Goal: Task Accomplishment & Management: Manage account settings

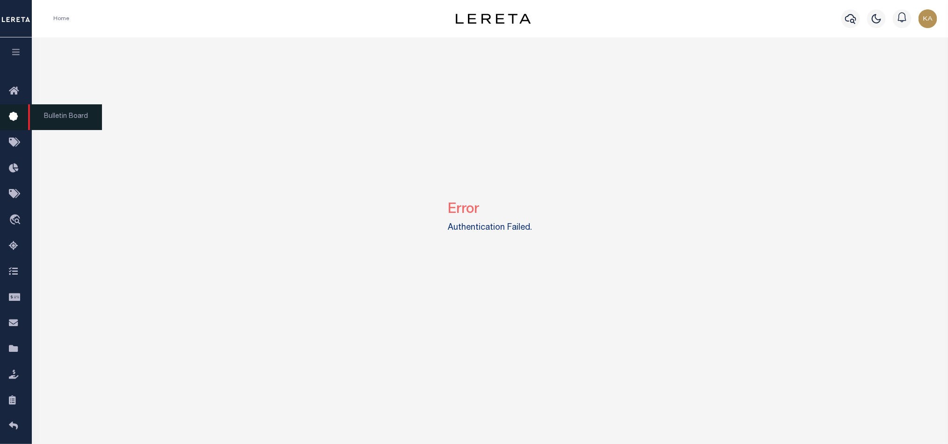
click at [7, 115] on link "Bulletin Board" at bounding box center [16, 117] width 32 height 26
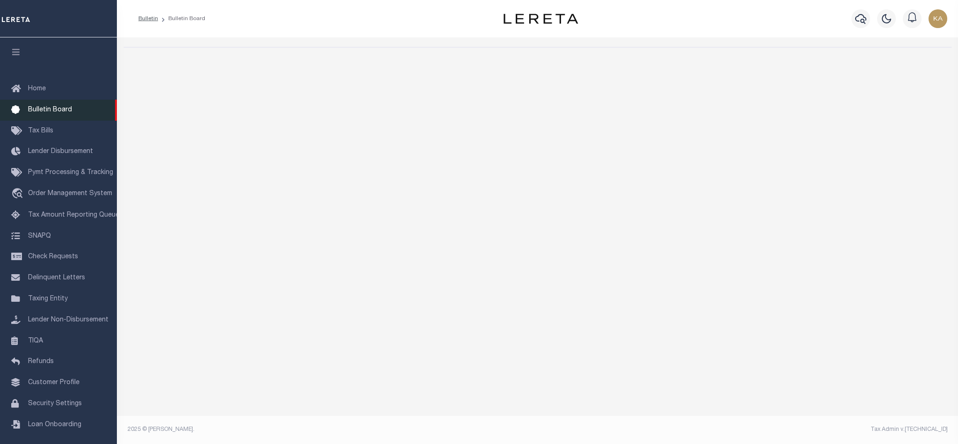
select select "50"
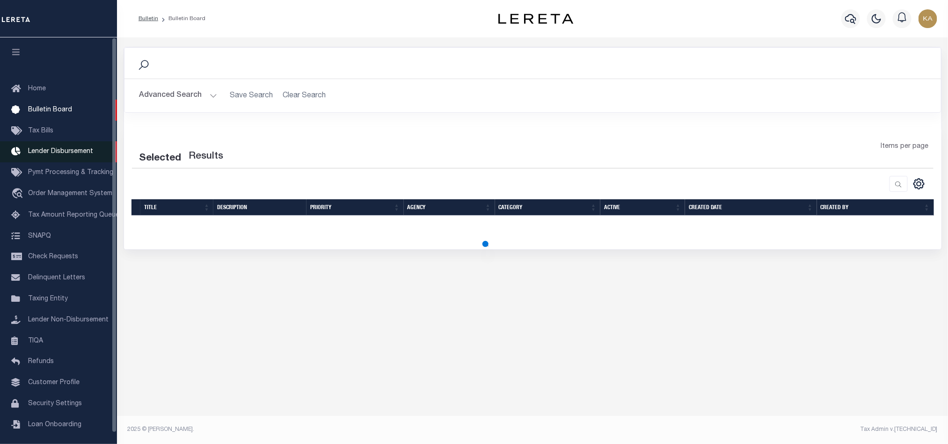
select select "50"
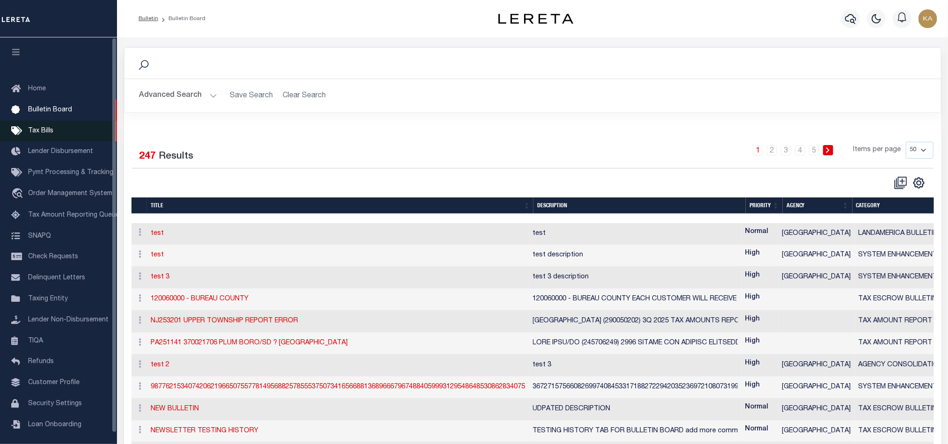
click at [37, 134] on span "Tax Bills" at bounding box center [40, 131] width 25 height 7
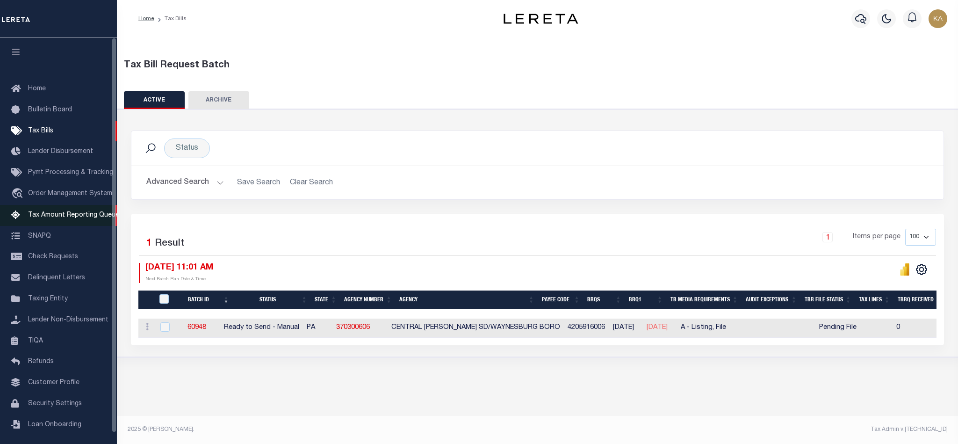
click at [70, 214] on span "Tax Amount Reporting Queue" at bounding box center [73, 215] width 91 height 7
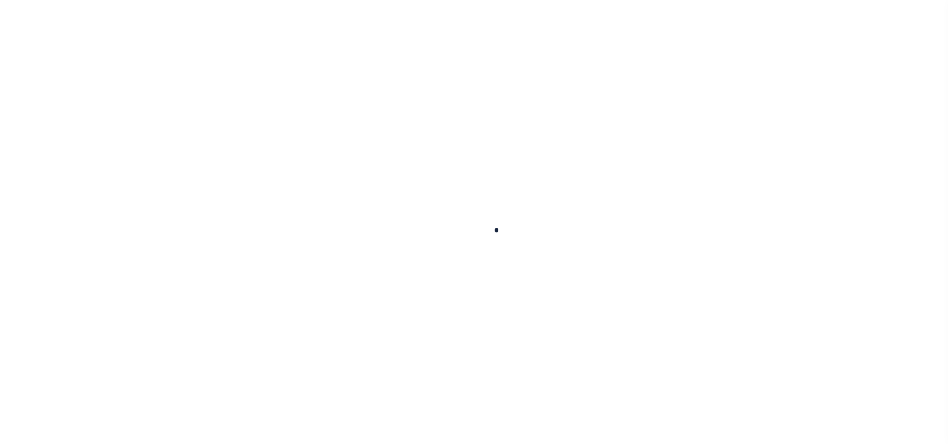
select select
select select "100"
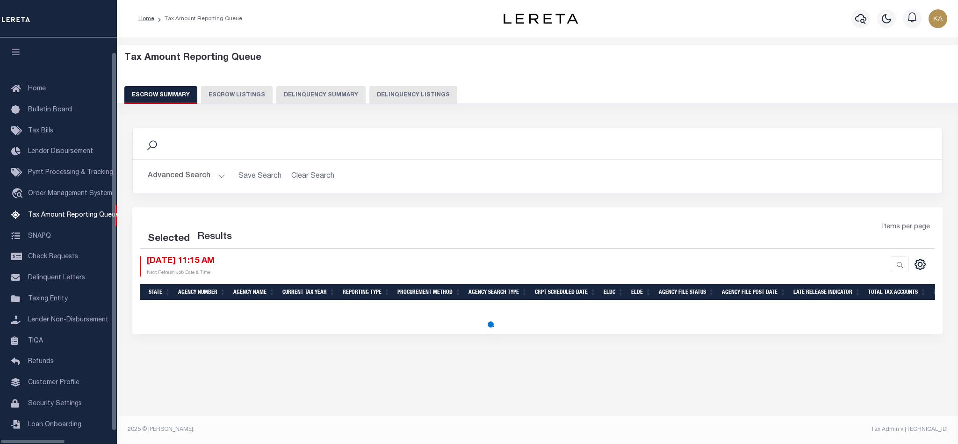
scroll to position [11, 0]
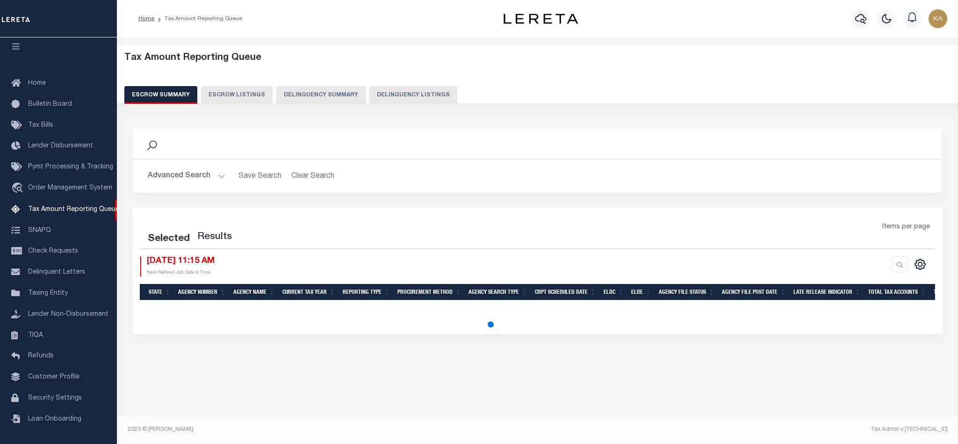
select select "100"
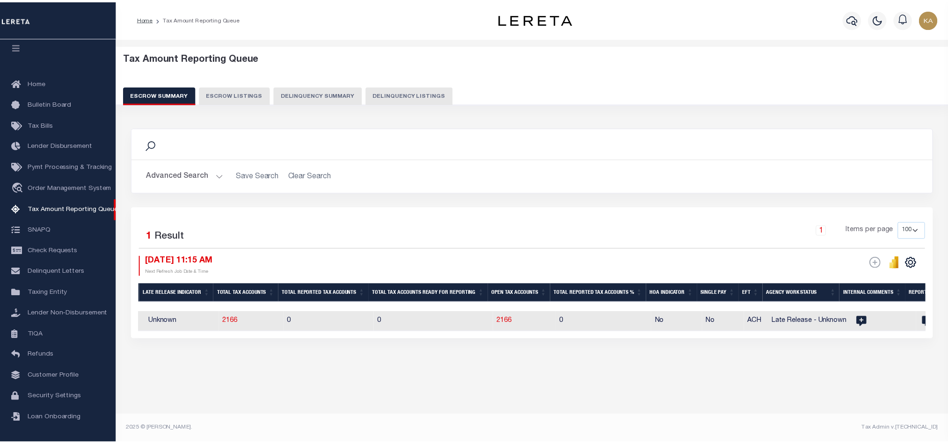
scroll to position [0, 692]
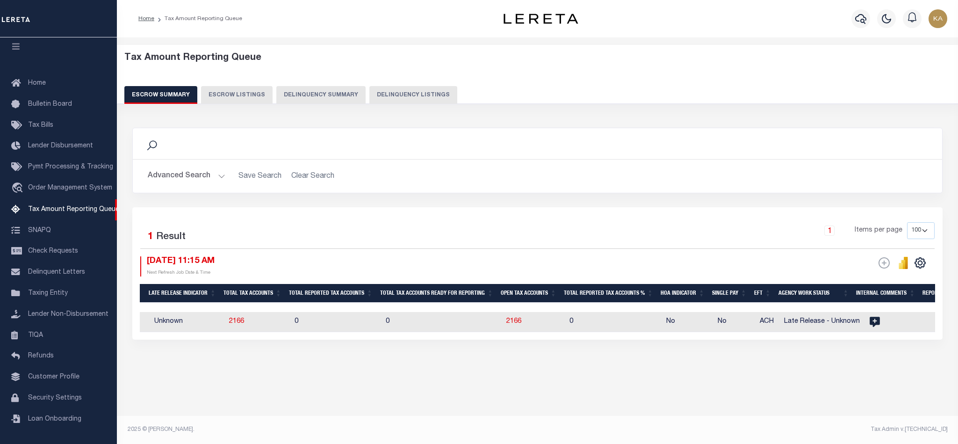
click at [184, 181] on button "Advanced Search" at bounding box center [187, 176] width 78 height 18
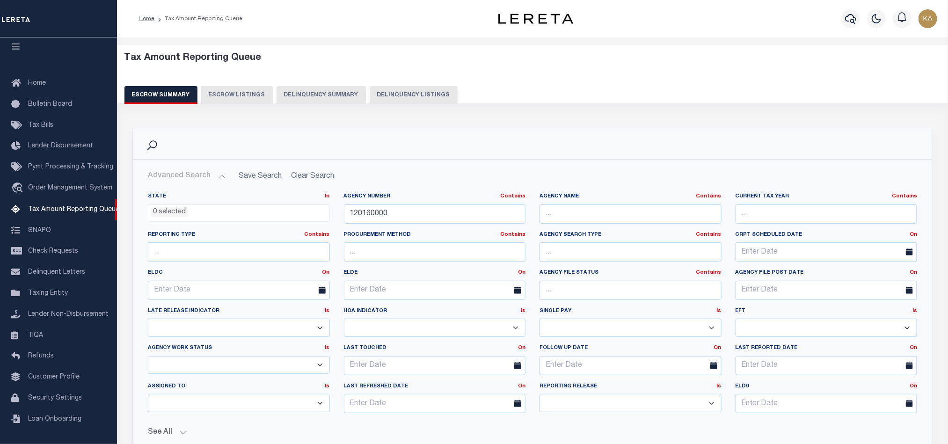
scroll to position [278, 0]
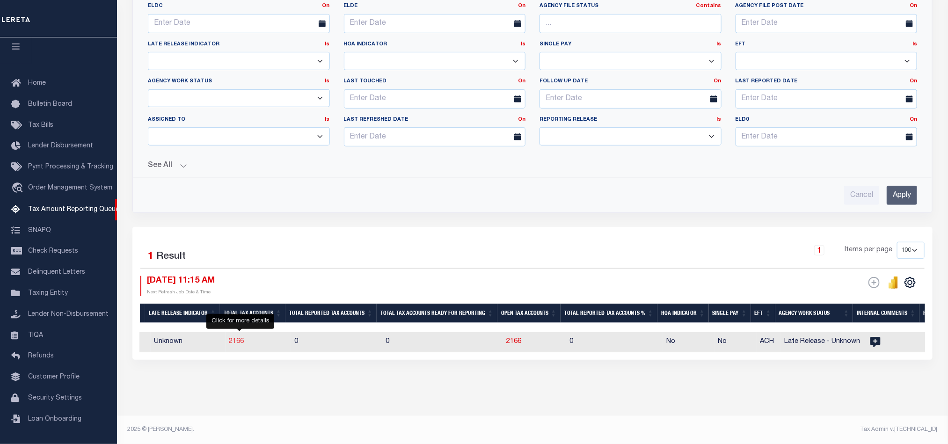
click at [239, 338] on span "2166" at bounding box center [236, 341] width 15 height 7
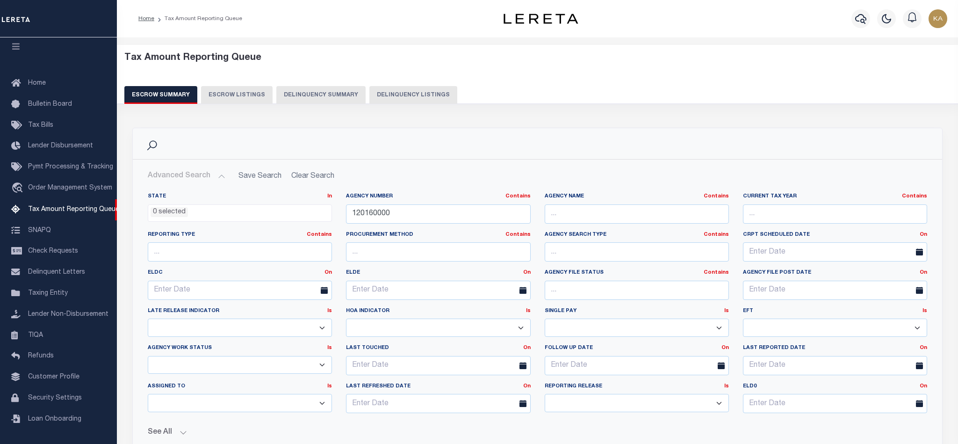
select select "100"
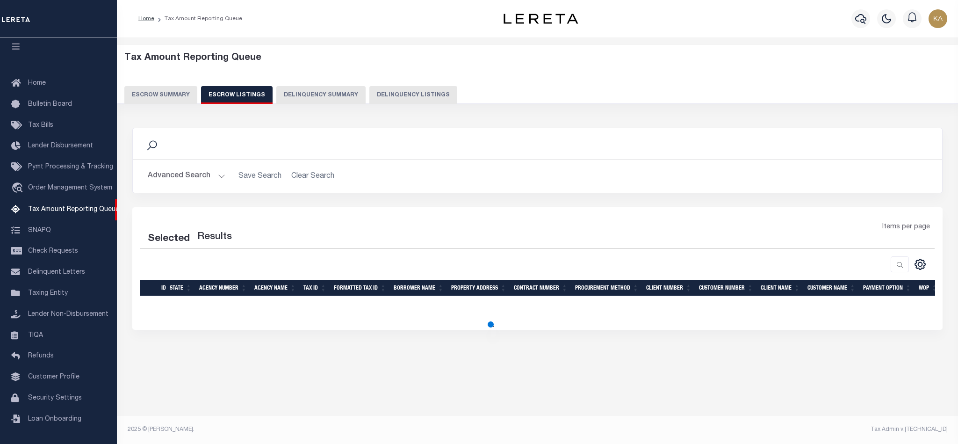
select select "100"
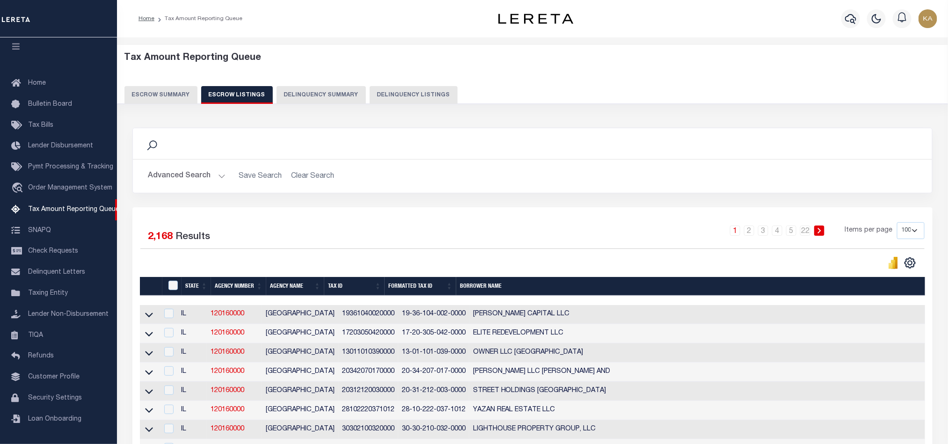
click at [588, 309] on td "[PERSON_NAME] CAPITAL LLC" at bounding box center [736, 314] width 534 height 19
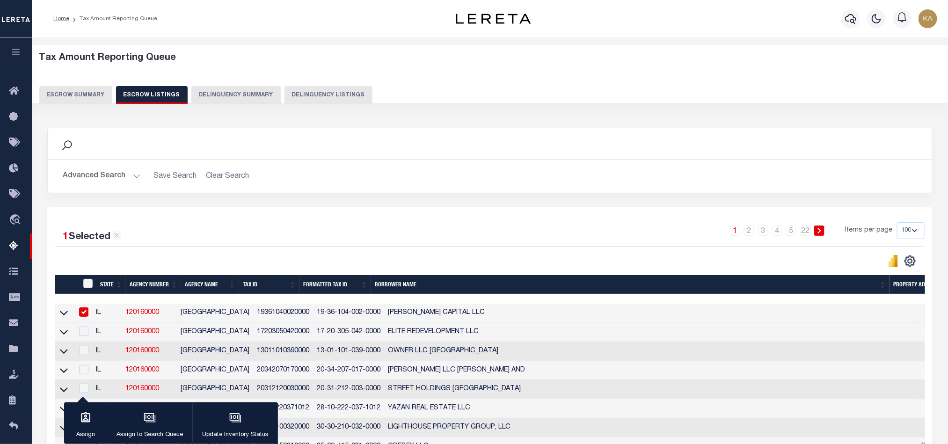
click at [589, 306] on td "[PERSON_NAME] CAPITAL LLC" at bounding box center [651, 313] width 534 height 19
checkbox input "false"
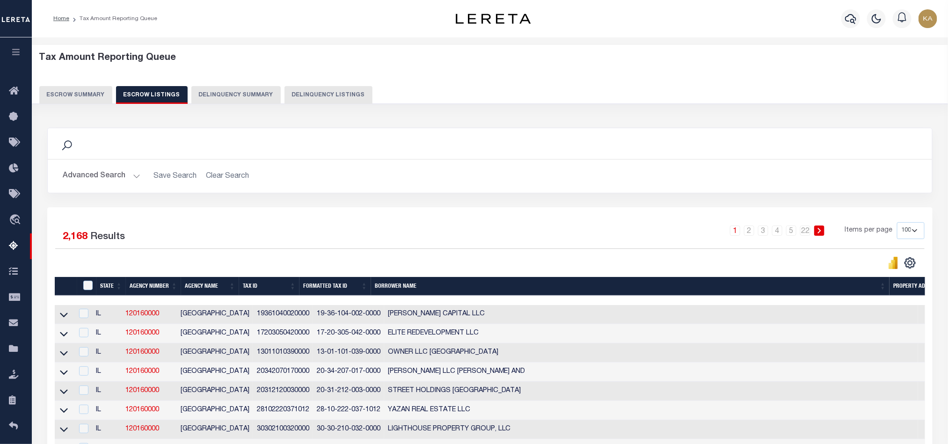
click at [734, 200] on div "Search Advanced Search Save Search Clear Search In In" at bounding box center [489, 168] width 899 height 80
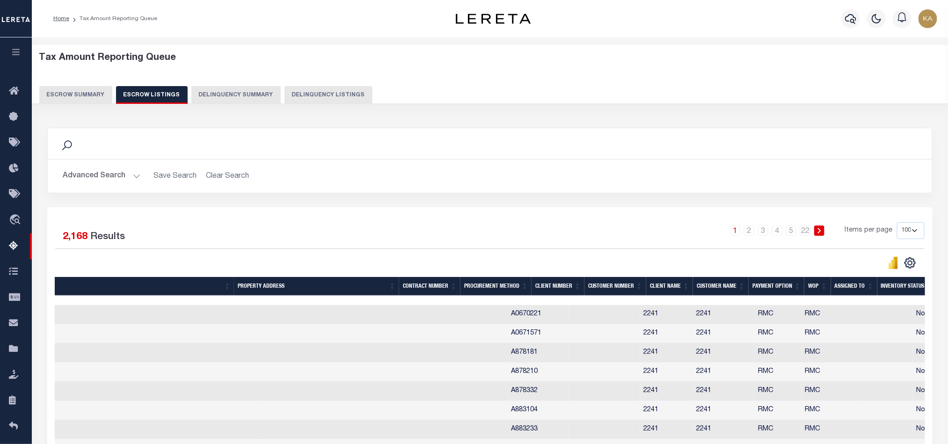
scroll to position [0, 608]
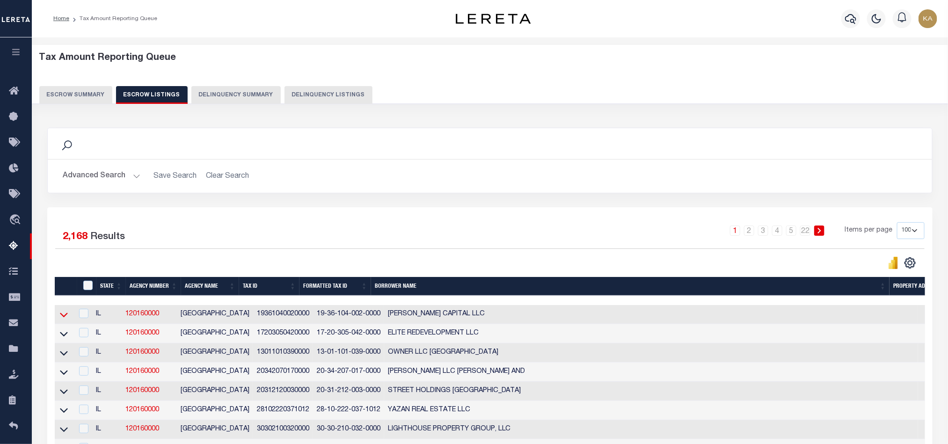
click at [65, 318] on icon at bounding box center [64, 315] width 8 height 5
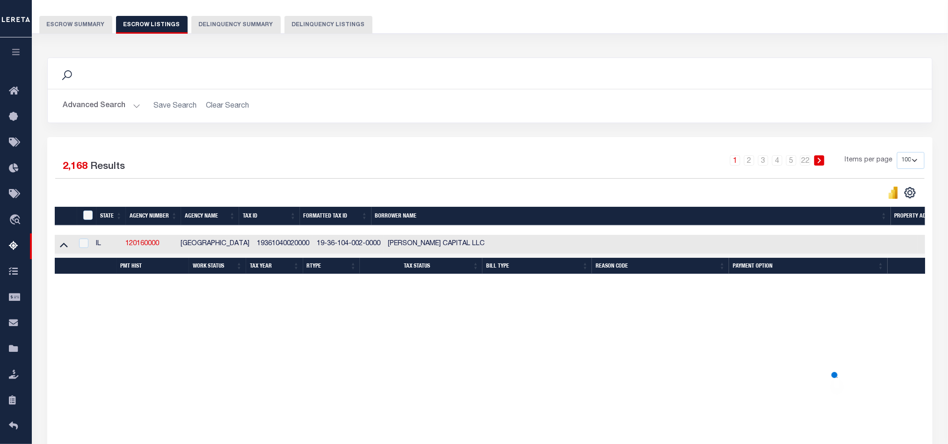
click at [88, 20] on button "Escrow Summary" at bounding box center [75, 25] width 73 height 18
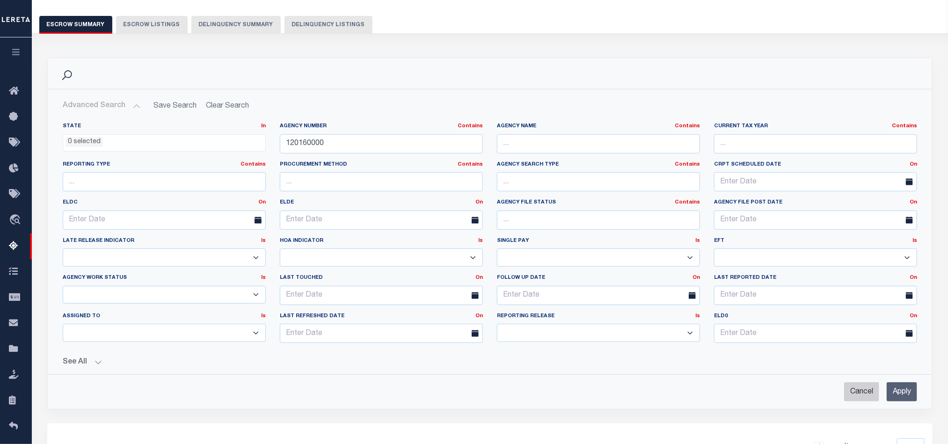
click at [860, 401] on input "Cancel" at bounding box center [861, 391] width 35 height 19
checkbox input "true"
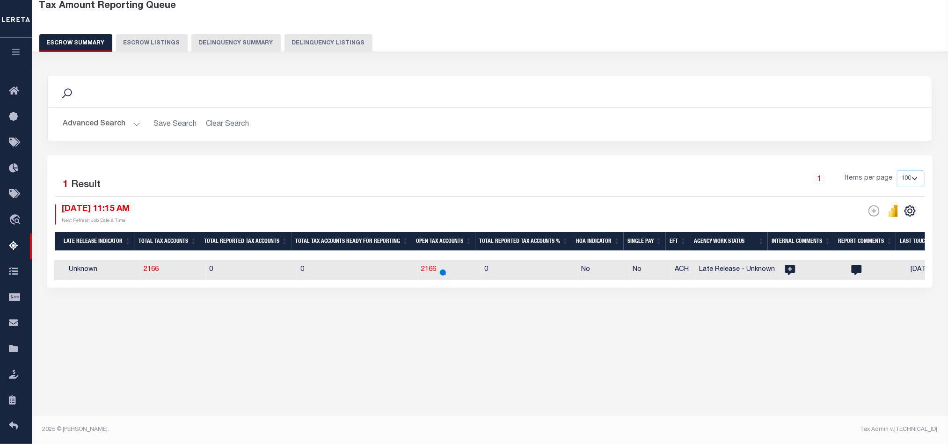
select select
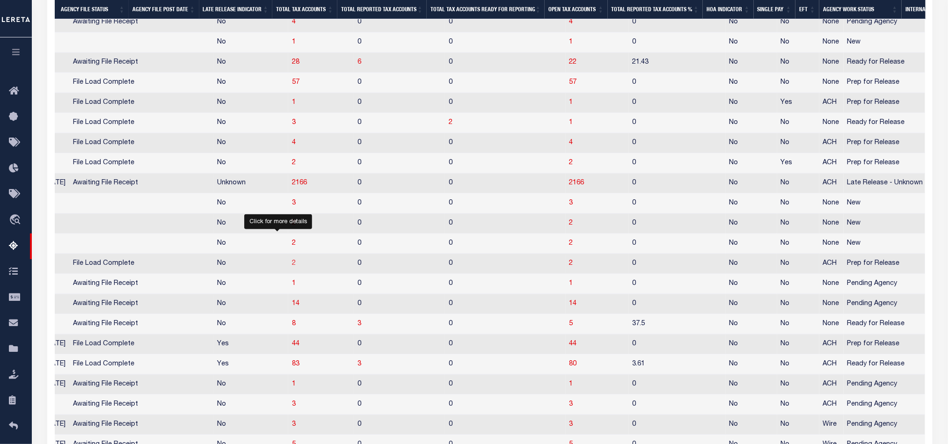
click at [292, 267] on span "2" at bounding box center [294, 263] width 4 height 7
select select "100"
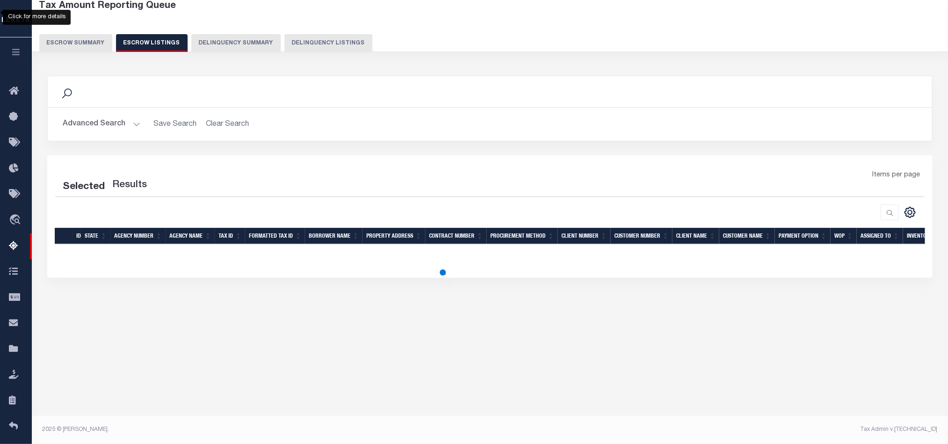
select select "100"
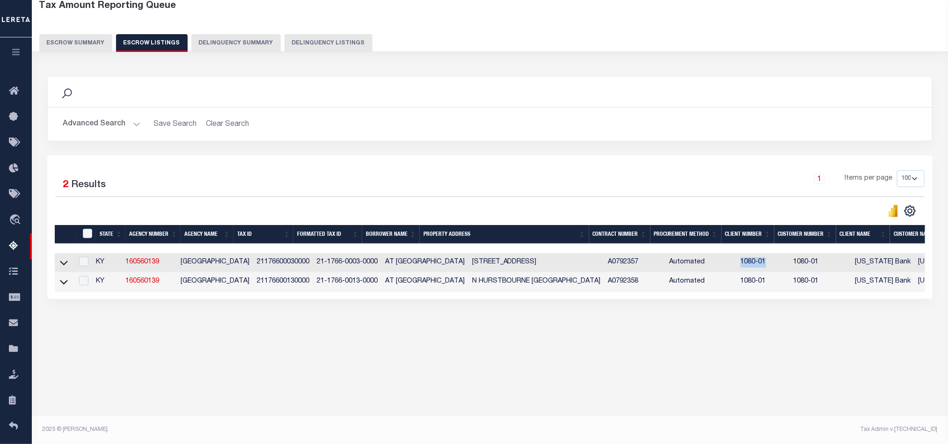
drag, startPoint x: 758, startPoint y: 268, endPoint x: 696, endPoint y: 268, distance: 61.7
click at [696, 268] on tr "KY 160560139 [GEOGRAPHIC_DATA] 21176600030000 21-1766-0003-0000 AT [GEOGRAPHIC_…" at bounding box center [614, 262] width 1118 height 19
copy tr "1080-01"
click at [855, 257] on td "[US_STATE] Bank" at bounding box center [882, 262] width 63 height 19
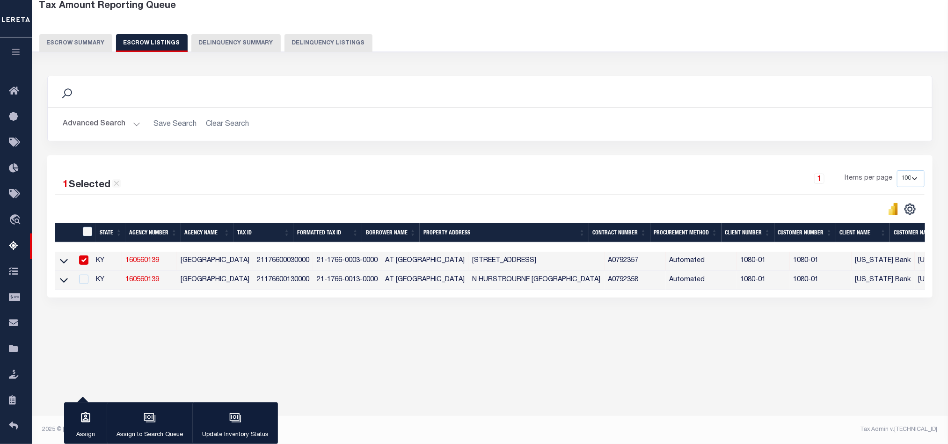
click at [855, 257] on td "[US_STATE] Bank" at bounding box center [882, 261] width 63 height 19
checkbox input "false"
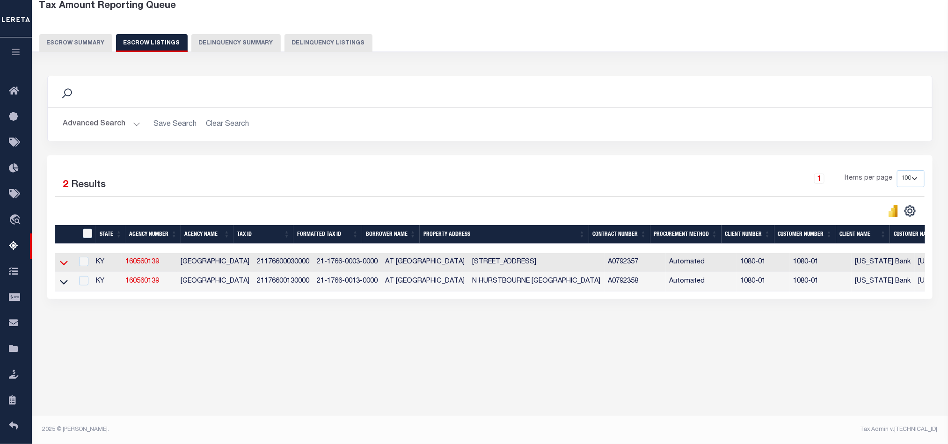
click at [60, 267] on icon at bounding box center [64, 263] width 8 height 10
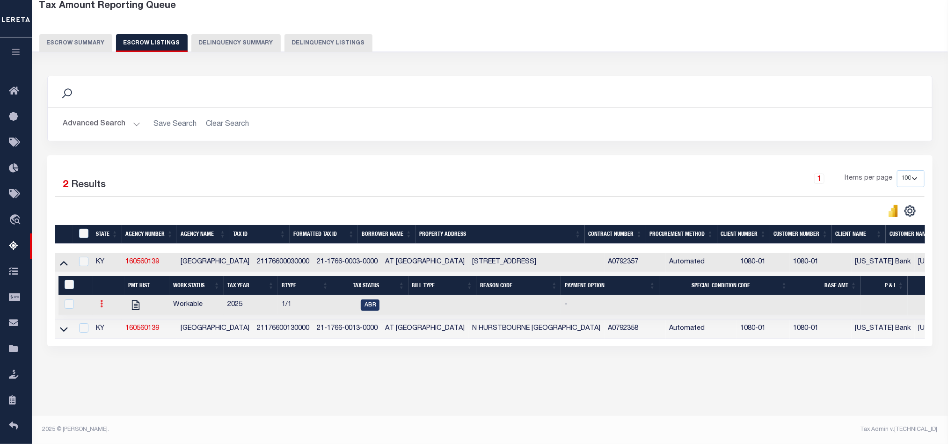
click at [103, 309] on link at bounding box center [101, 304] width 10 height 7
click at [111, 339] on img "" at bounding box center [112, 335] width 9 height 10
checkbox input "true"
select select
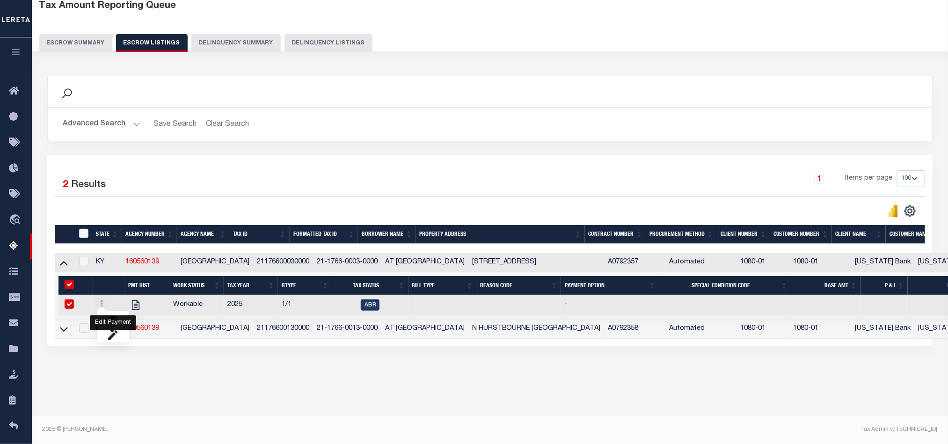
type input "[DATE]"
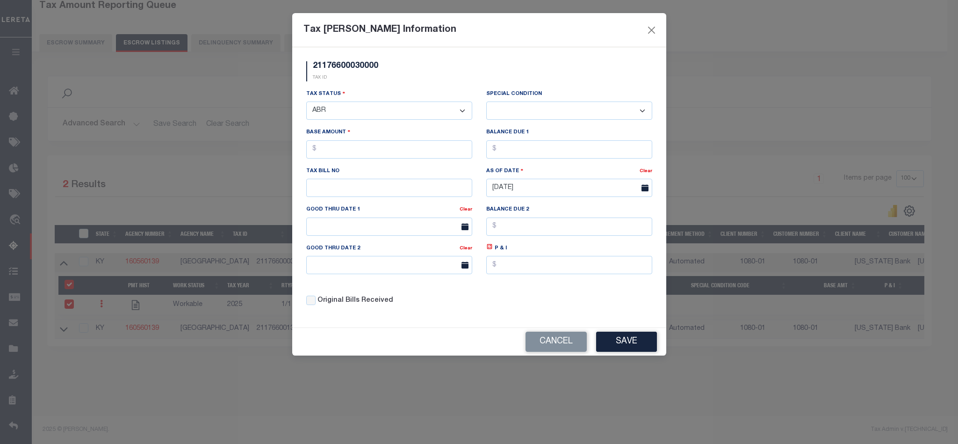
click at [372, 111] on select "- Select Status - Open Due/Unpaid Paid Incomplete No Tax Due Internal Refund Pr…" at bounding box center [389, 110] width 166 height 18
select select "DUE"
click at [306, 102] on select "- Select Status - Open Due/Unpaid Paid Incomplete No Tax Due Internal Refund Pr…" at bounding box center [389, 110] width 166 height 18
select select "0"
click at [361, 159] on input "text" at bounding box center [389, 149] width 166 height 18
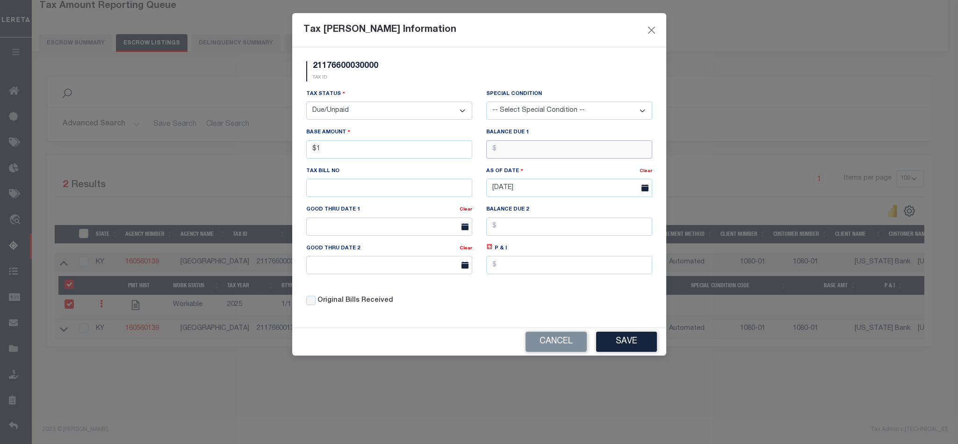
type input "$1.00"
click at [616, 347] on button "Save" at bounding box center [626, 342] width 61 height 20
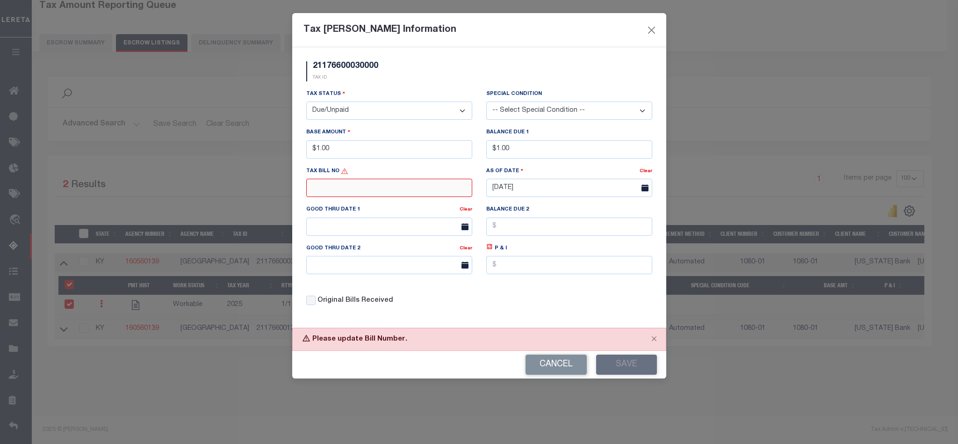
click at [349, 192] on input "text" at bounding box center [389, 188] width 166 height 18
type input "1"
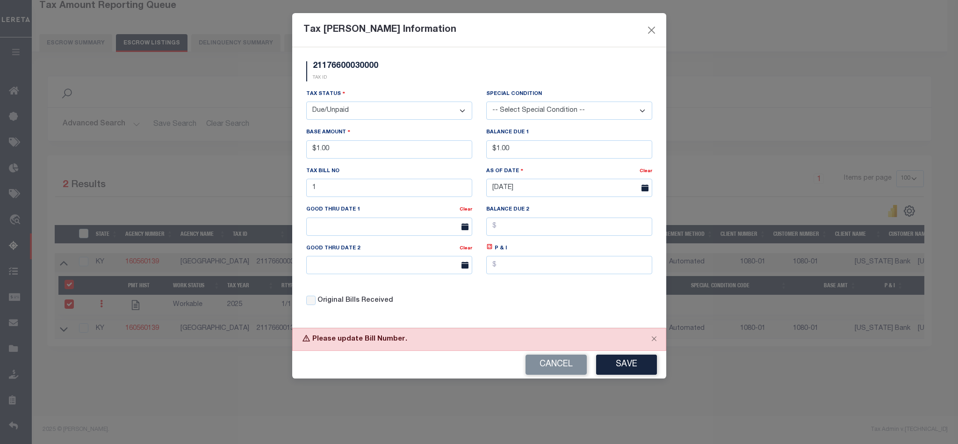
click at [630, 359] on div "Cancel Save" at bounding box center [479, 365] width 374 height 28
click at [626, 364] on button "Save" at bounding box center [626, 365] width 61 height 20
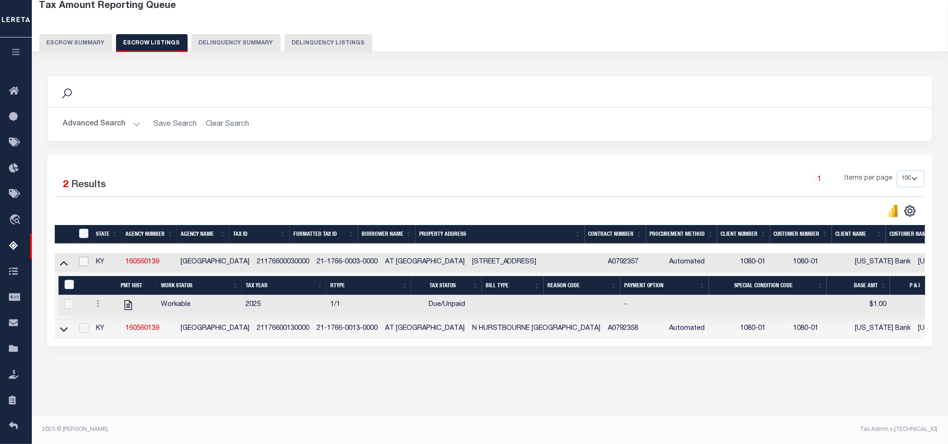
click at [80, 261] on input "checkbox" at bounding box center [83, 261] width 9 height 9
checkbox input "true"
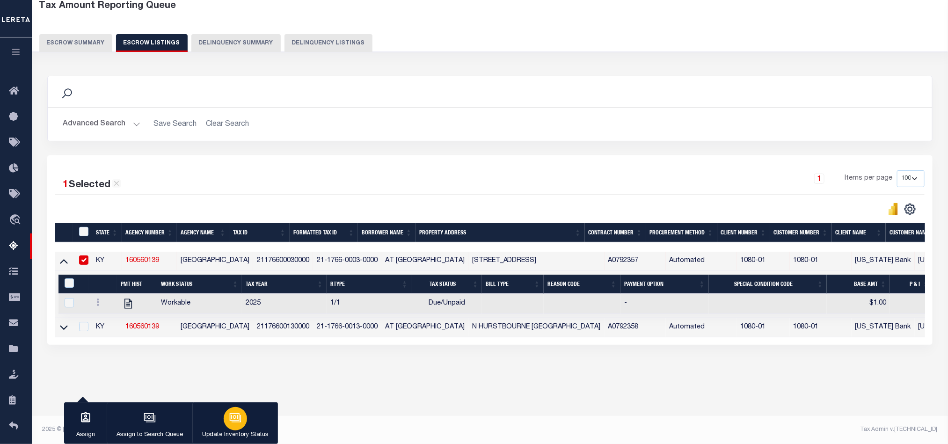
click at [230, 425] on div "button" at bounding box center [235, 418] width 23 height 23
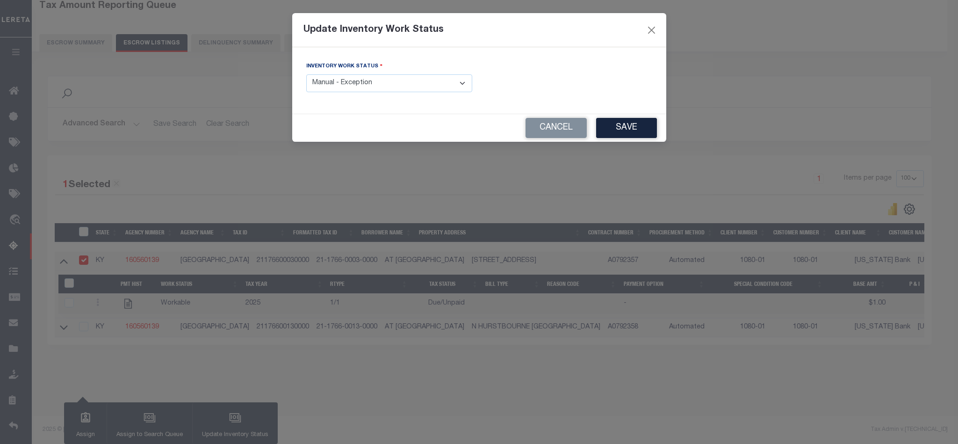
click at [424, 84] on select "- Select Inventory Status - Manual - Exception Pended - Awaiting Search Late Ad…" at bounding box center [389, 83] width 166 height 18
select select "4"
click at [306, 75] on select "- Select Inventory Status - Manual - Exception Pended - Awaiting Search Late Ad…" at bounding box center [389, 83] width 166 height 18
click at [624, 133] on button "Save" at bounding box center [626, 128] width 61 height 20
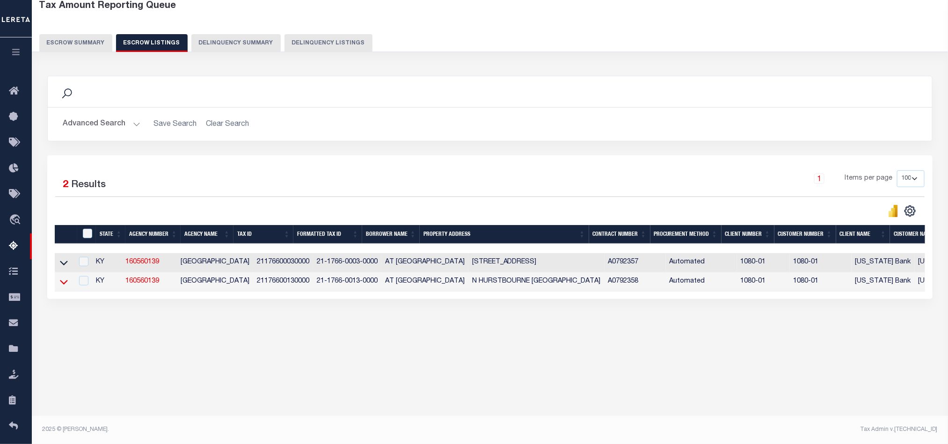
click at [64, 284] on icon at bounding box center [64, 282] width 8 height 10
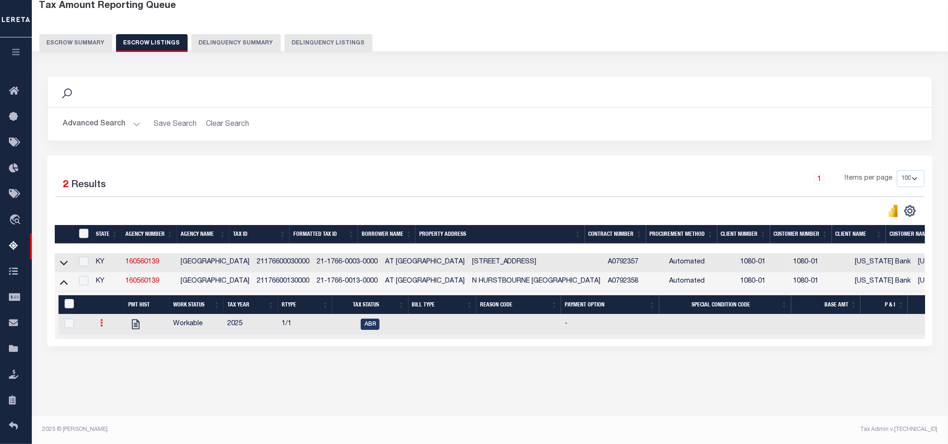
click at [104, 327] on link at bounding box center [101, 323] width 10 height 7
click at [112, 359] on img "" at bounding box center [112, 354] width 9 height 10
checkbox input "true"
select select
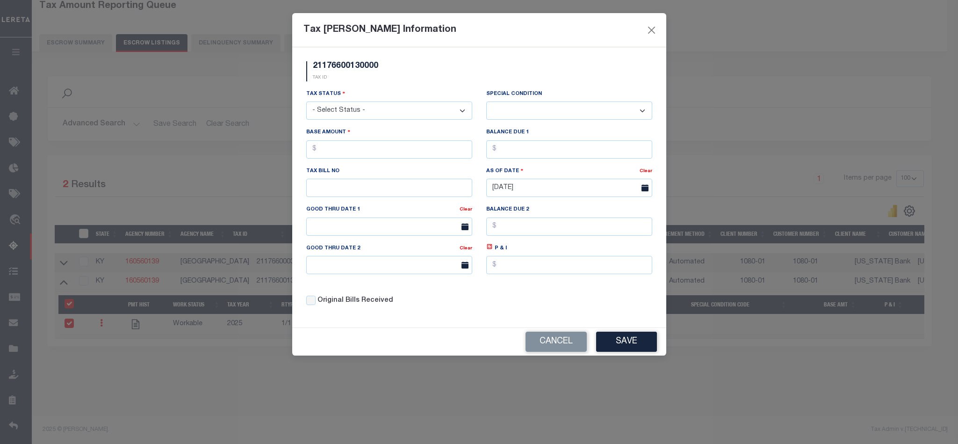
click at [382, 109] on select "- Select Status - Open Due/Unpaid Paid Incomplete No Tax Due Internal Refund Pr…" at bounding box center [389, 110] width 166 height 18
select select "PYD"
click at [306, 102] on select "- Select Status - Open Due/Unpaid Paid Incomplete No Tax Due Internal Refund Pr…" at bounding box center [389, 110] width 166 height 18
select select "0"
click at [384, 152] on input "text" at bounding box center [389, 149] width 166 height 18
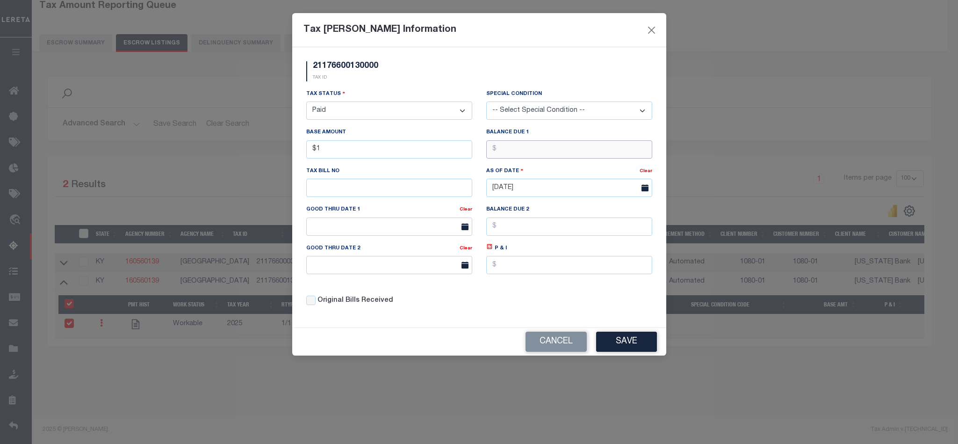
type input "$1.00"
drag, startPoint x: 626, startPoint y: 347, endPoint x: 630, endPoint y: 341, distance: 7.0
click at [627, 347] on button "Save" at bounding box center [626, 342] width 61 height 20
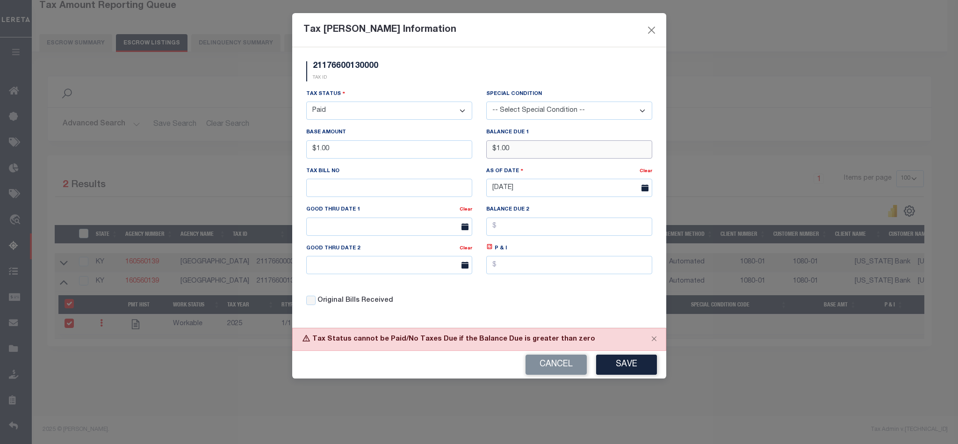
click at [498, 146] on input "$1.00" at bounding box center [569, 149] width 166 height 18
type input "$.00"
click at [629, 372] on button "Save" at bounding box center [626, 365] width 61 height 20
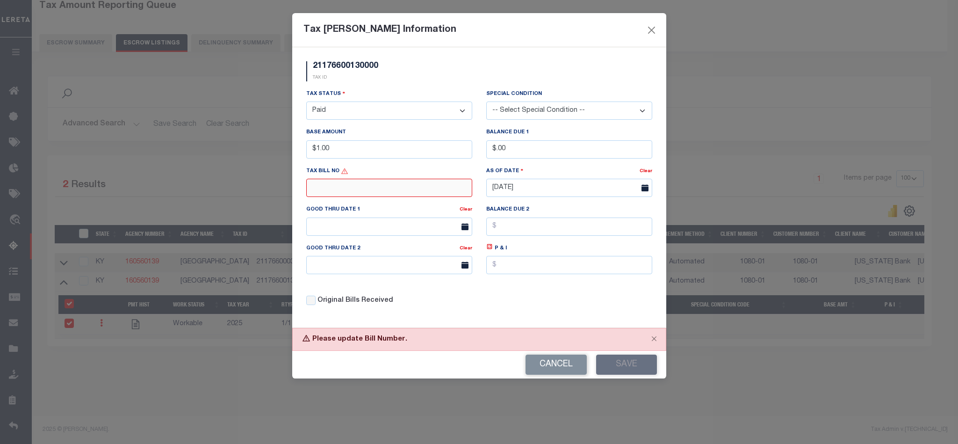
click at [373, 194] on input "text" at bounding box center [389, 188] width 166 height 18
type input "1"
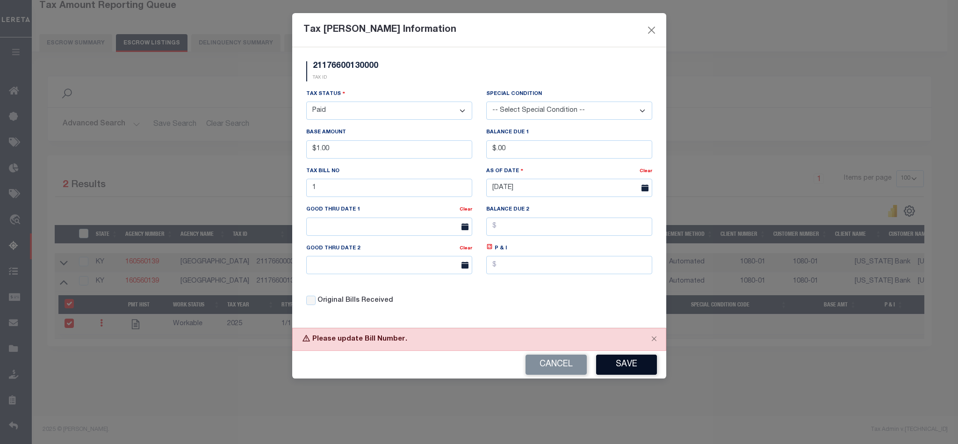
click at [629, 369] on button "Save" at bounding box center [626, 365] width 61 height 20
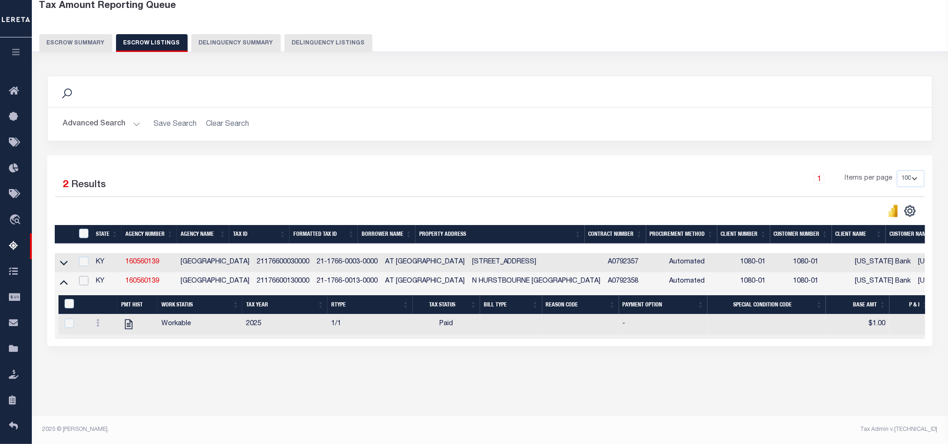
click at [82, 283] on input "checkbox" at bounding box center [83, 280] width 9 height 9
checkbox input "true"
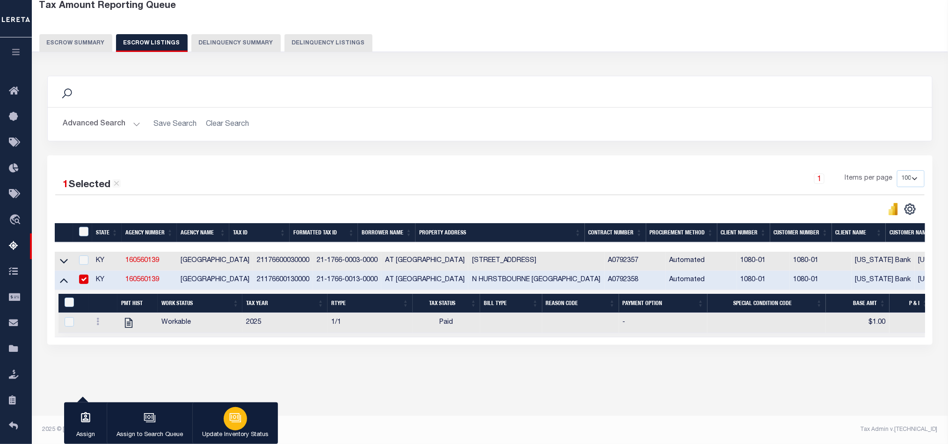
click at [215, 422] on button "Update Inventory Status" at bounding box center [235, 423] width 86 height 42
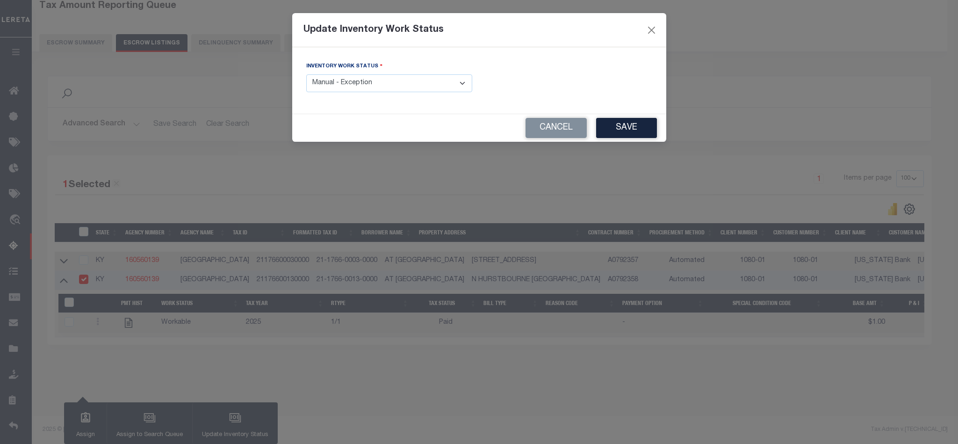
click at [333, 88] on select "- Select Inventory Status - Manual - Exception Pended - Awaiting Search Late Ad…" at bounding box center [389, 83] width 166 height 18
select select "4"
click at [306, 75] on select "- Select Inventory Status - Manual - Exception Pended - Awaiting Search Late Ad…" at bounding box center [389, 83] width 166 height 18
click at [630, 128] on button "Save" at bounding box center [626, 128] width 61 height 20
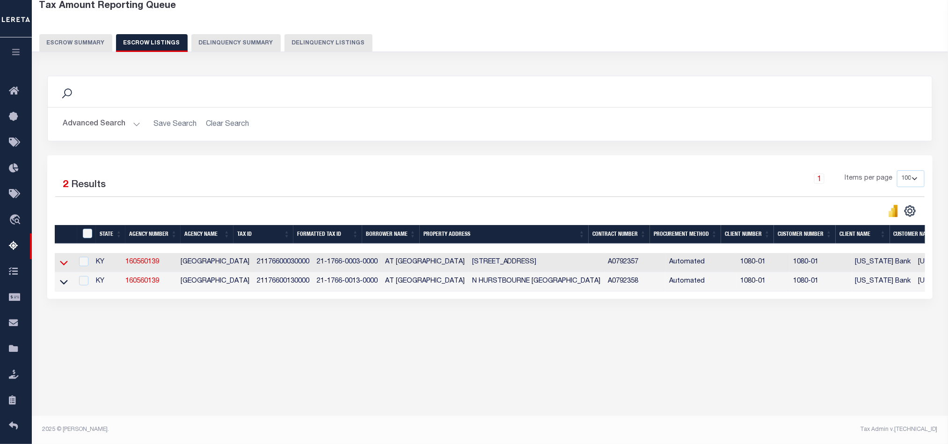
click at [66, 264] on icon at bounding box center [64, 263] width 8 height 10
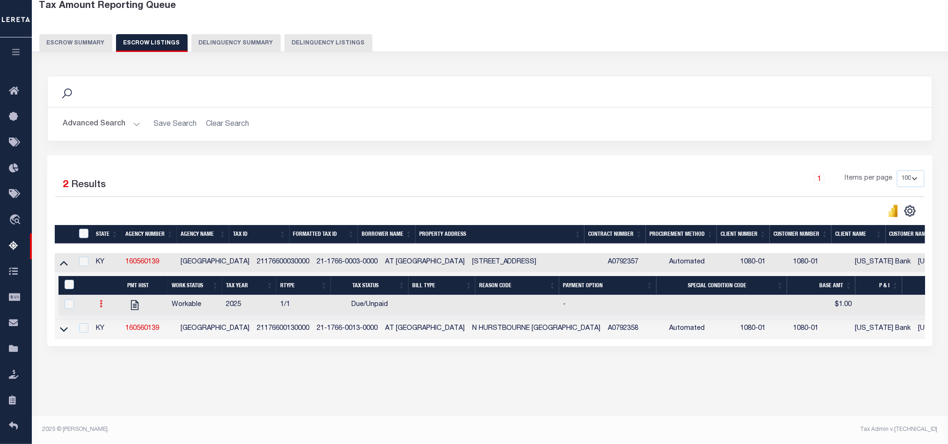
click at [100, 307] on icon at bounding box center [101, 303] width 3 height 7
click at [114, 340] on img "" at bounding box center [112, 335] width 9 height 10
checkbox input "true"
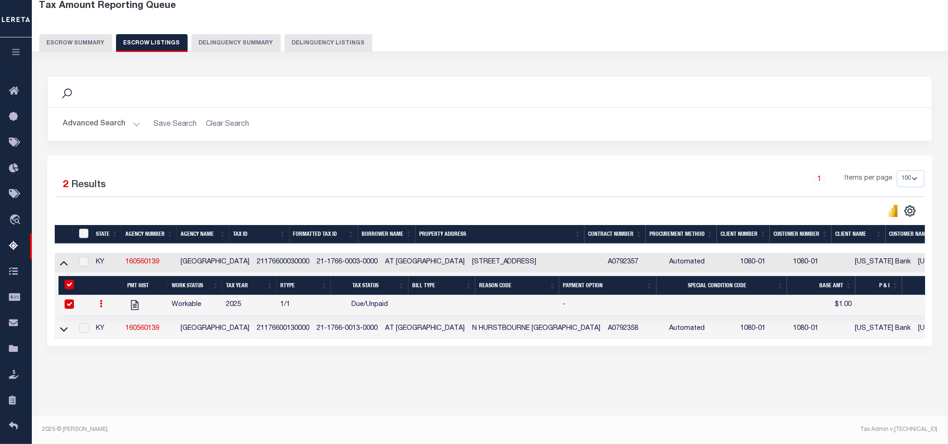
select select "DUE"
type input "$1.00"
type input "1"
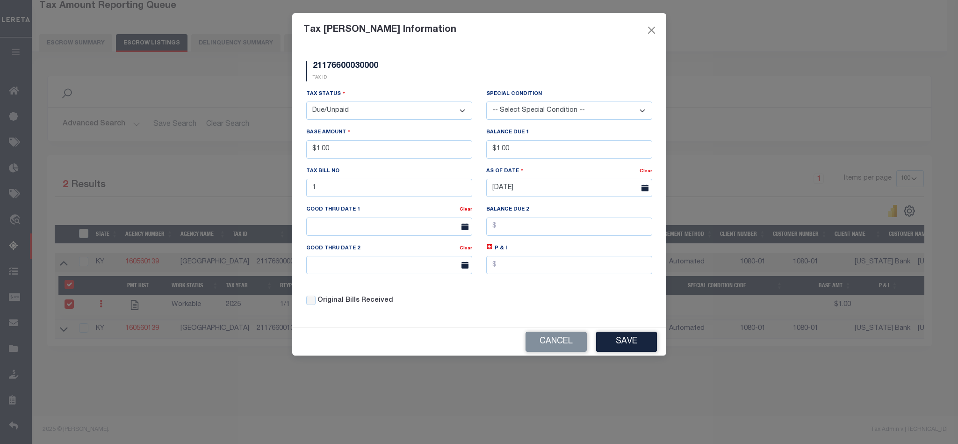
click at [379, 112] on select "- Select Status - Open Due/Unpaid Paid Incomplete No Tax Due Internal Refund Pr…" at bounding box center [389, 110] width 166 height 18
select select "INC"
click at [306, 102] on select "- Select Status - Open Due/Unpaid Paid Incomplete No Tax Due Internal Refund Pr…" at bounding box center [389, 110] width 166 height 18
click at [620, 348] on button "Save" at bounding box center [626, 342] width 61 height 20
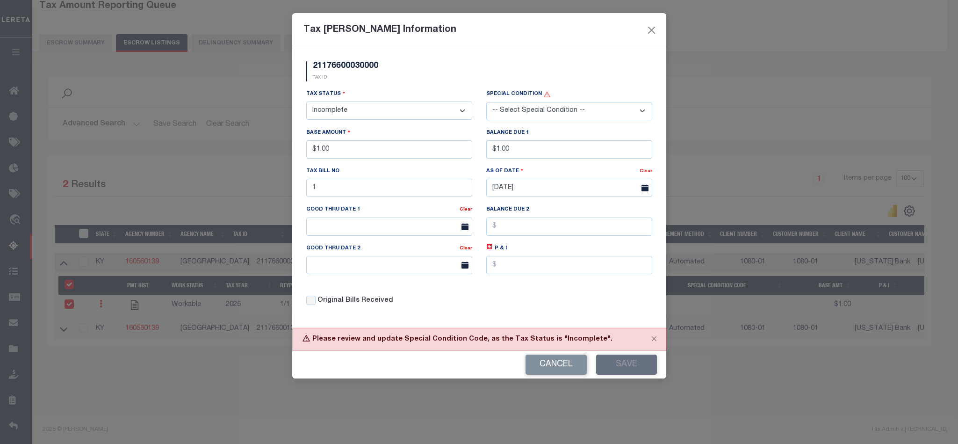
click at [581, 118] on select "-- Select Special Condition -- 3RD PARTY TAX LIEN AGENCY TAX LIEN (A.K.A Inside…" at bounding box center [569, 111] width 166 height 18
select select "6"
click at [486, 102] on select "-- Select Special Condition -- 3RD PARTY TAX LIEN AGENCY TAX LIEN (A.K.A Inside…" at bounding box center [569, 111] width 166 height 18
click at [626, 375] on button "Save" at bounding box center [626, 365] width 61 height 20
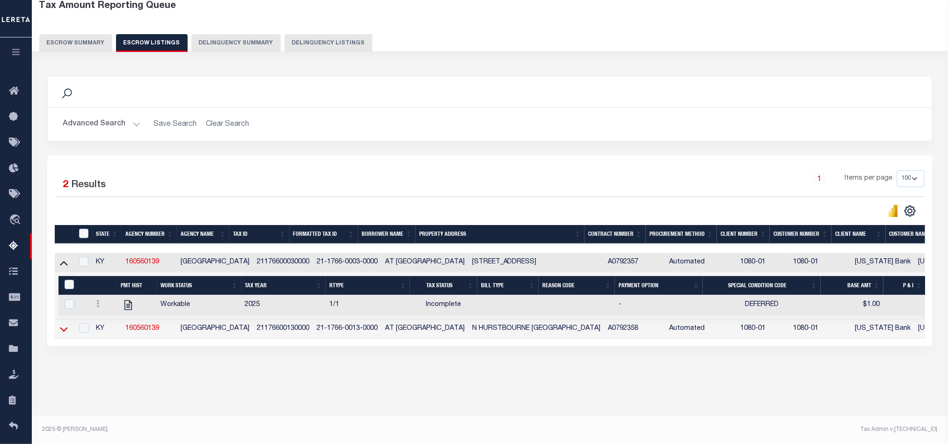
click at [60, 334] on icon at bounding box center [64, 329] width 8 height 10
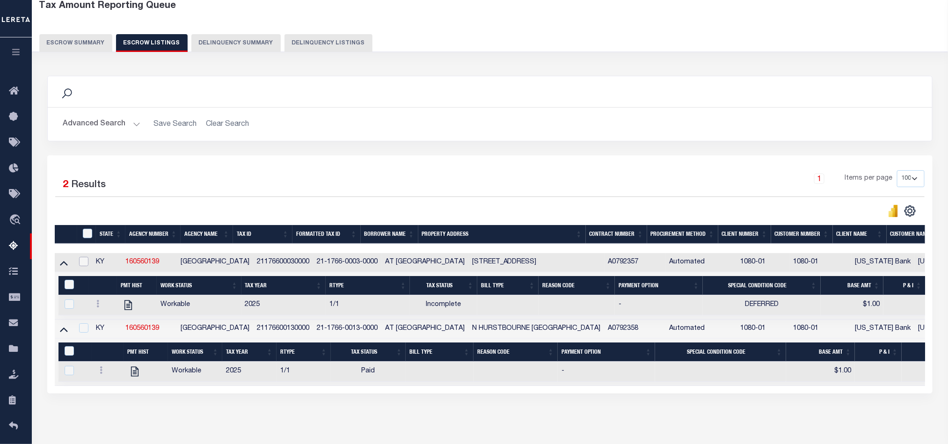
click at [86, 266] on input "checkbox" at bounding box center [83, 261] width 9 height 9
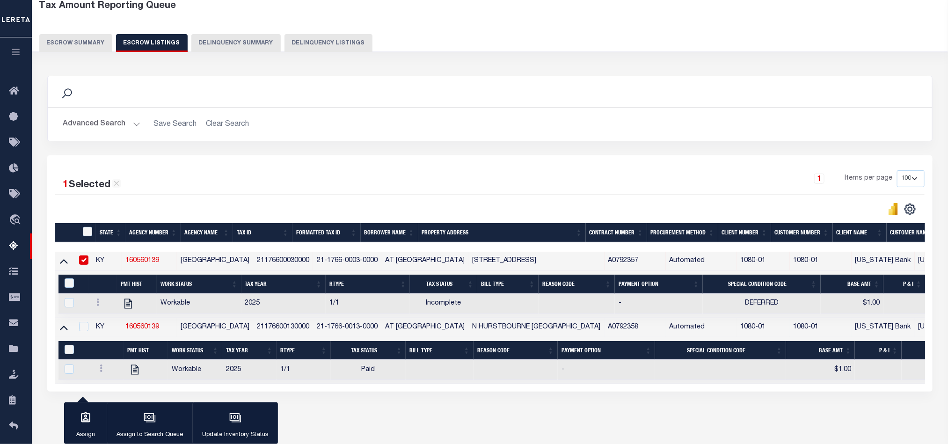
click at [88, 265] on input "checkbox" at bounding box center [83, 259] width 9 height 9
checkbox input "false"
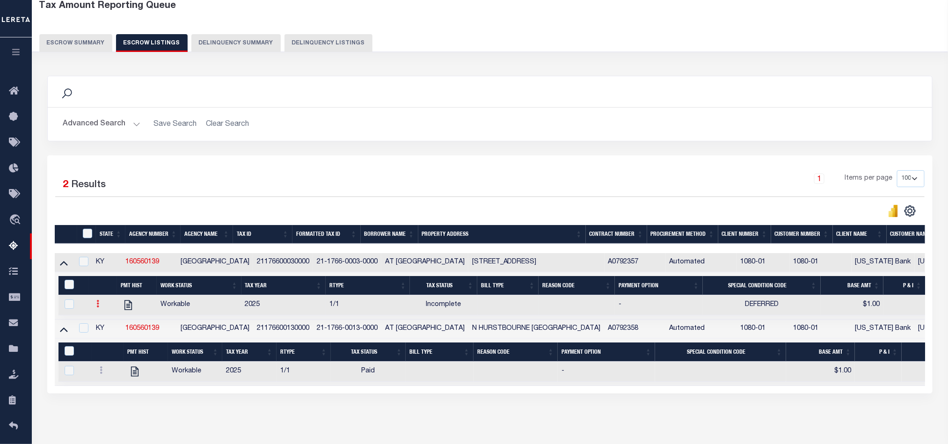
click at [96, 307] on icon at bounding box center [97, 303] width 3 height 7
click at [107, 337] on img "" at bounding box center [108, 335] width 9 height 10
checkbox input "true"
select select "INC"
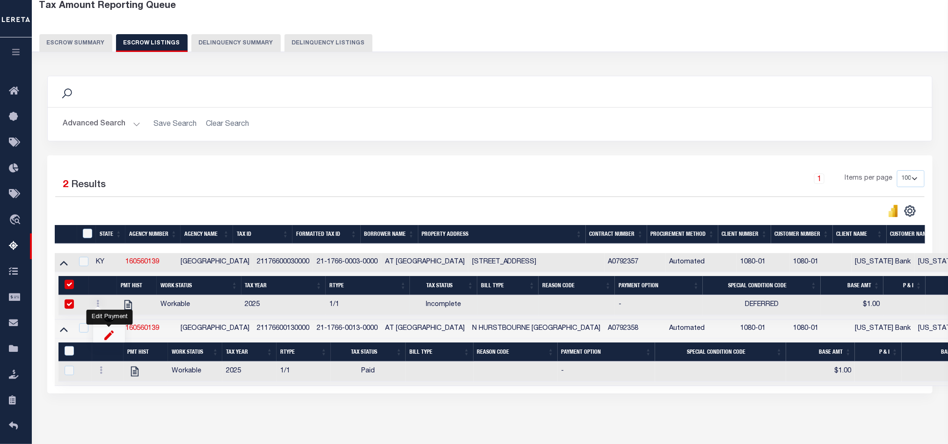
select select "6"
type input "$1.00"
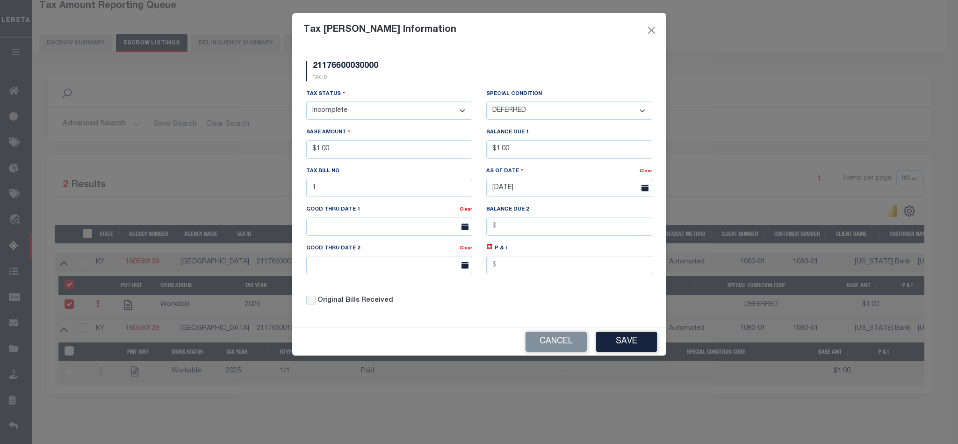
click at [351, 115] on select "- Select Status - Open Due/Unpaid Paid Incomplete No Tax Due Internal Refund Pr…" at bounding box center [389, 110] width 166 height 18
click at [542, 348] on button "Cancel" at bounding box center [556, 342] width 61 height 20
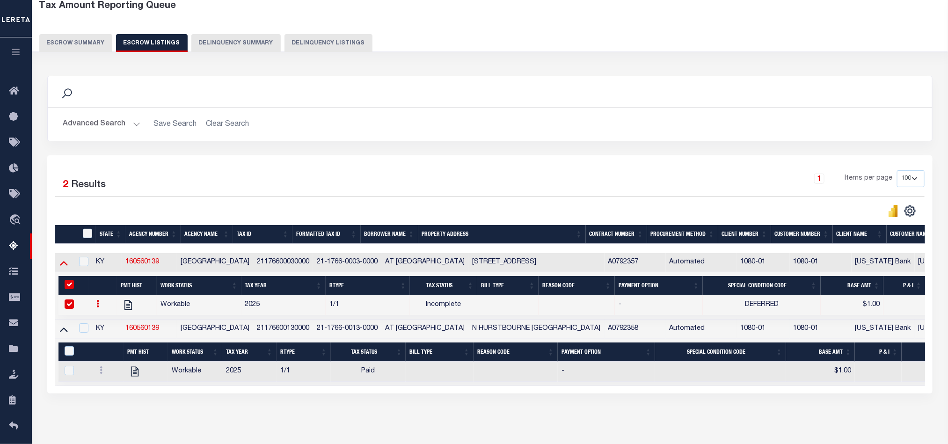
click at [63, 268] on icon at bounding box center [64, 263] width 8 height 10
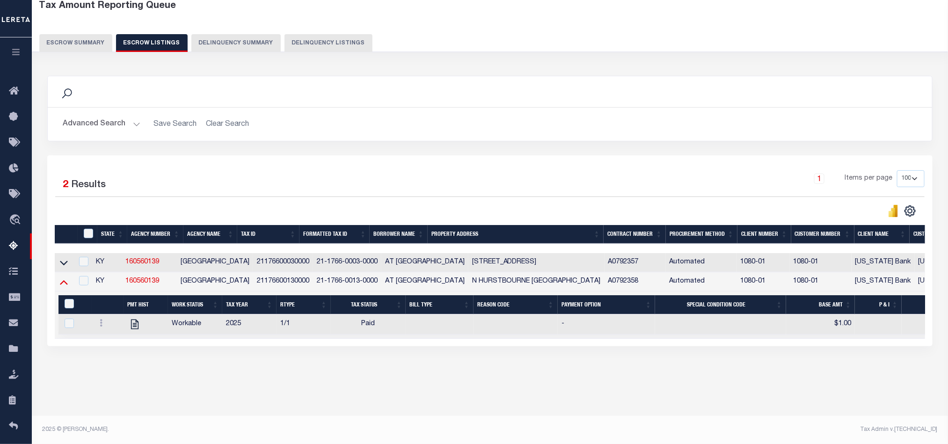
click at [65, 287] on icon at bounding box center [64, 282] width 8 height 10
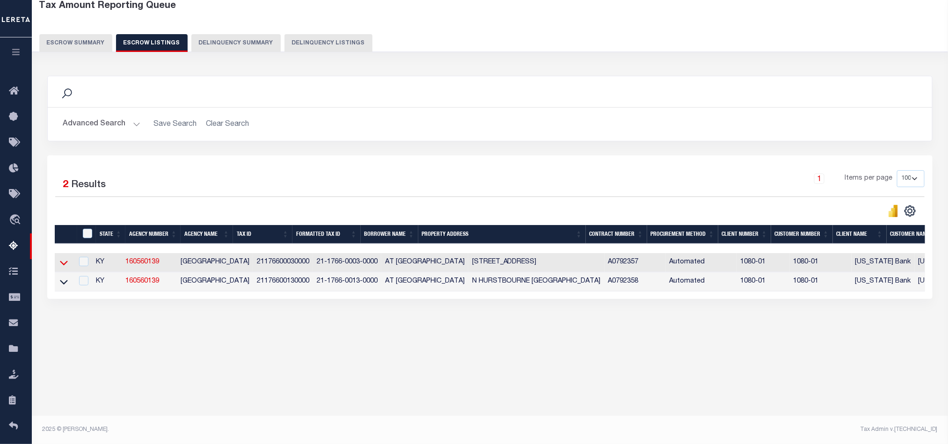
click at [63, 266] on icon at bounding box center [64, 263] width 8 height 5
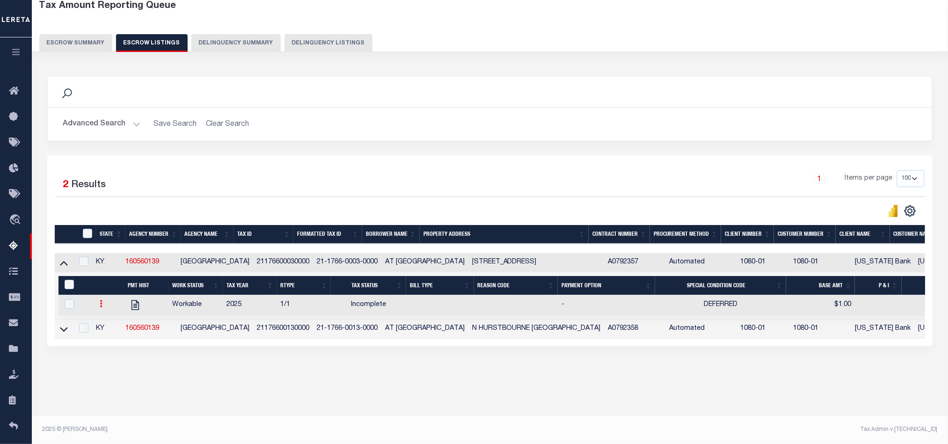
click at [97, 308] on link at bounding box center [101, 304] width 10 height 7
click at [106, 339] on link "" at bounding box center [112, 334] width 32 height 15
checkbox input "true"
type input "$1.00"
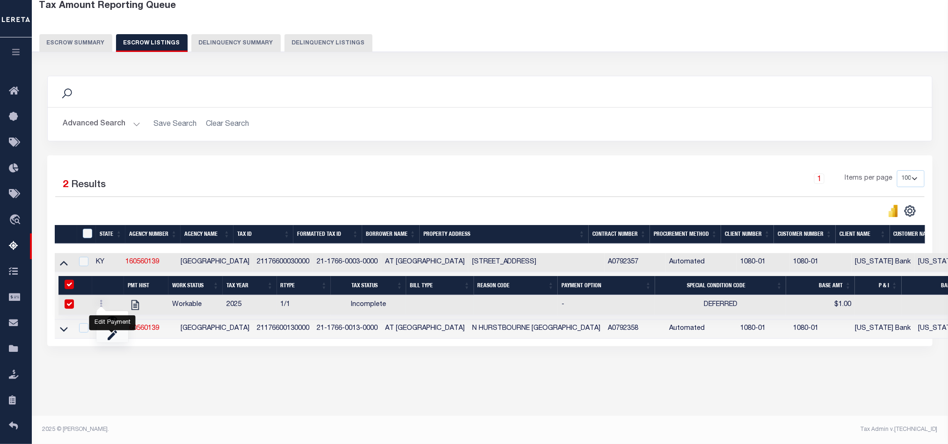
type input "$1.00"
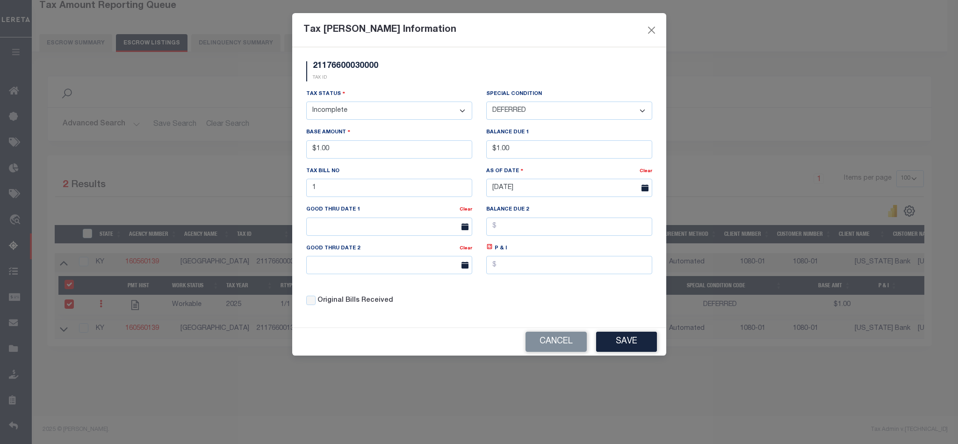
click at [368, 110] on select "- Select Status - Open Due/Unpaid Paid Incomplete No Tax Due Internal Refund Pr…" at bounding box center [389, 110] width 166 height 18
select select "IRP"
click at [306, 102] on select "- Select Status - Open Due/Unpaid Paid Incomplete No Tax Due Internal Refund Pr…" at bounding box center [389, 110] width 166 height 18
select select "0"
click at [622, 341] on button "Save" at bounding box center [626, 342] width 61 height 20
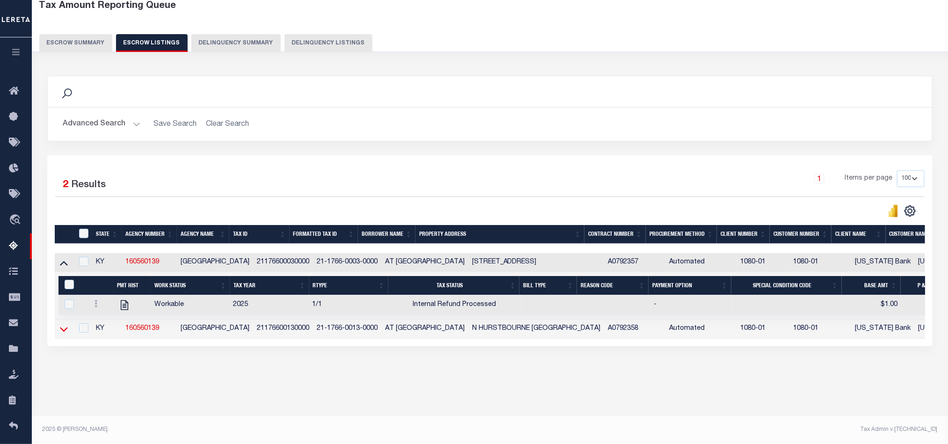
click at [63, 332] on icon at bounding box center [64, 329] width 8 height 5
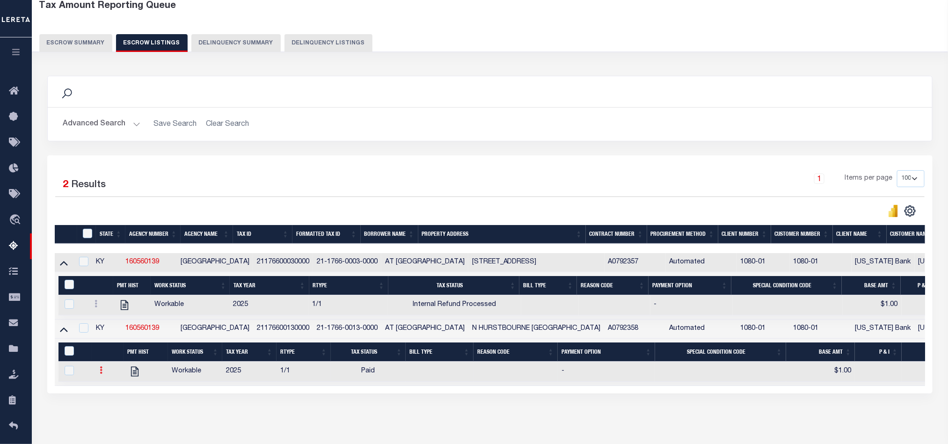
click at [100, 374] on icon at bounding box center [101, 369] width 3 height 7
click at [109, 406] on img "" at bounding box center [112, 401] width 9 height 10
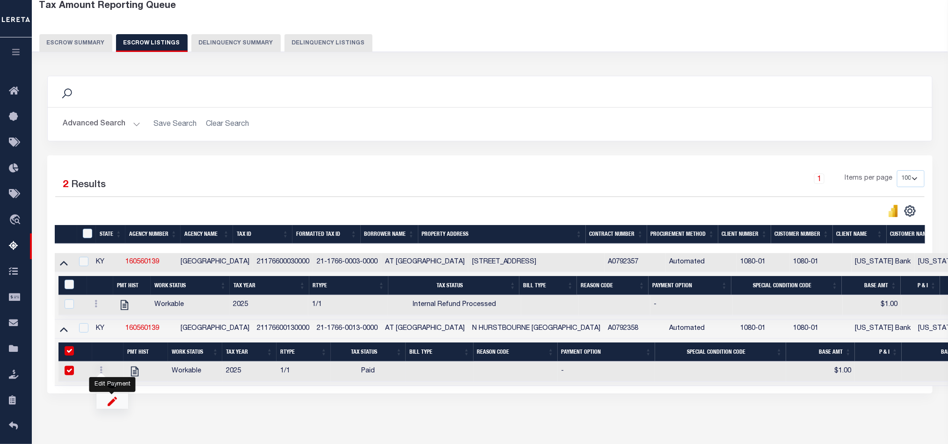
checkbox input "true"
select select "PYD"
type input "$1.00"
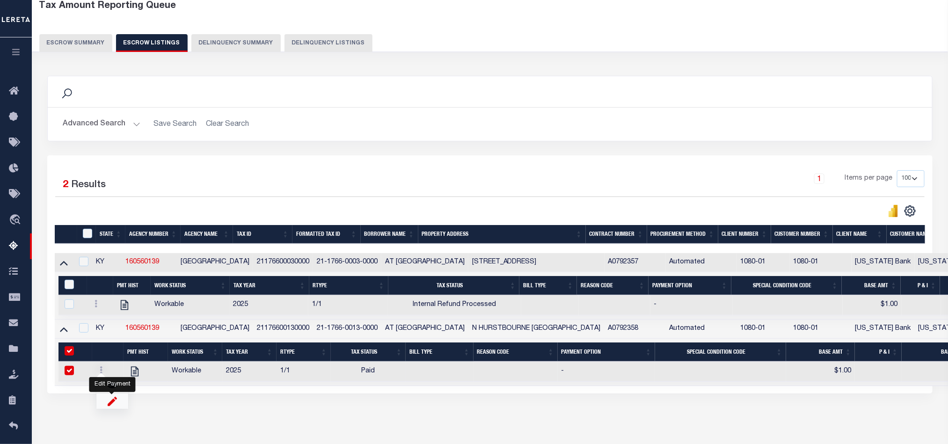
type input "$0.00"
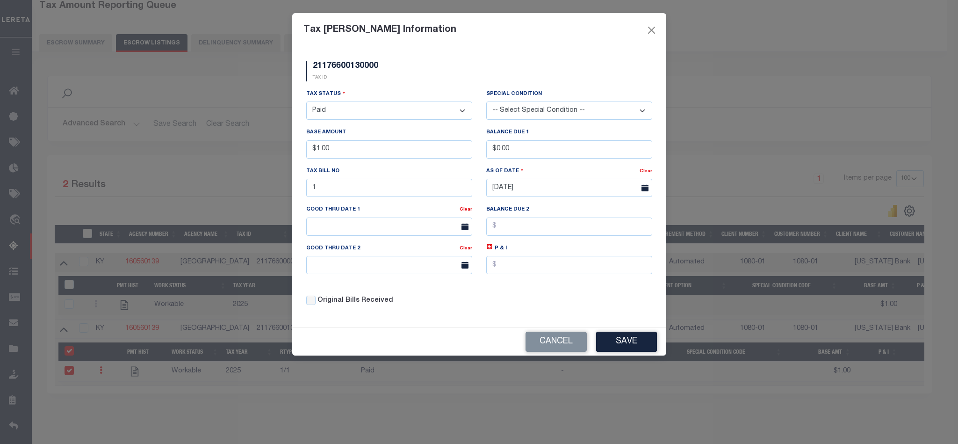
click at [367, 104] on select "- Select Status - Open Due/Unpaid Paid Incomplete No Tax Due Internal Refund Pr…" at bounding box center [389, 110] width 166 height 18
select select "OP2"
click at [306, 102] on select "- Select Status - Open Due/Unpaid Paid Incomplete No Tax Due Internal Refund Pr…" at bounding box center [389, 110] width 166 height 18
click at [570, 113] on select "-- Select Special Condition -- 3RD PARTY TAX LIEN AGENCY TAX LIEN (A.K.A Inside…" at bounding box center [569, 110] width 166 height 18
select select "19"
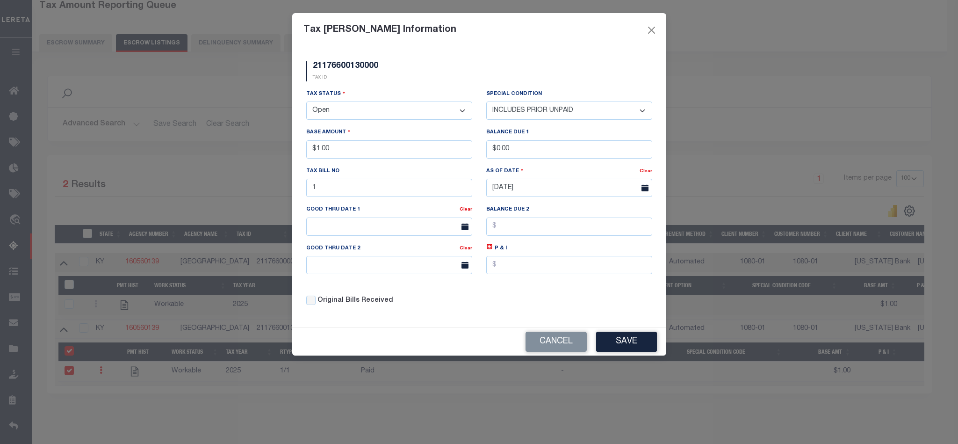
click at [486, 102] on select "-- Select Special Condition -- 3RD PARTY TAX LIEN AGENCY TAX LIEN (A.K.A Inside…" at bounding box center [569, 110] width 166 height 18
click at [618, 351] on button "Save" at bounding box center [626, 342] width 61 height 20
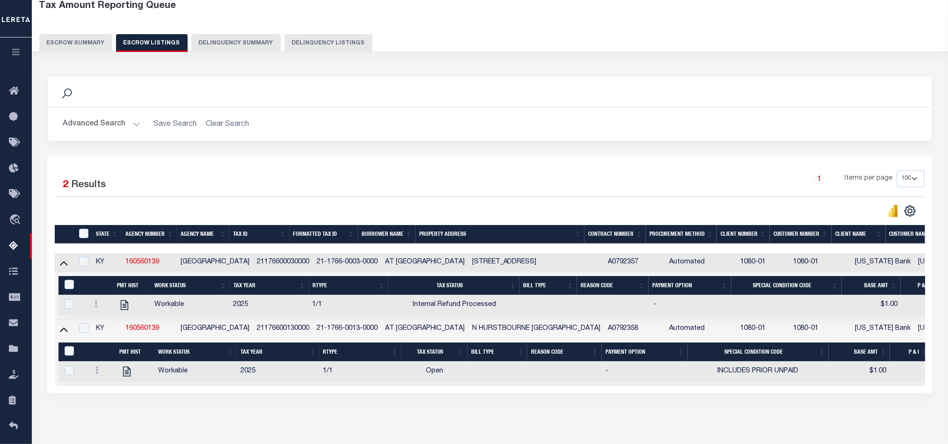
click at [83, 46] on button "Escrow Summary" at bounding box center [75, 43] width 73 height 18
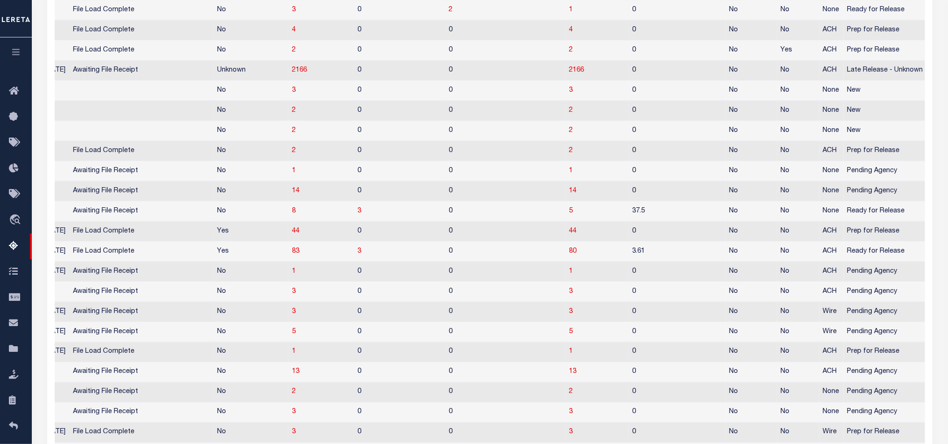
scroll to position [262, 0]
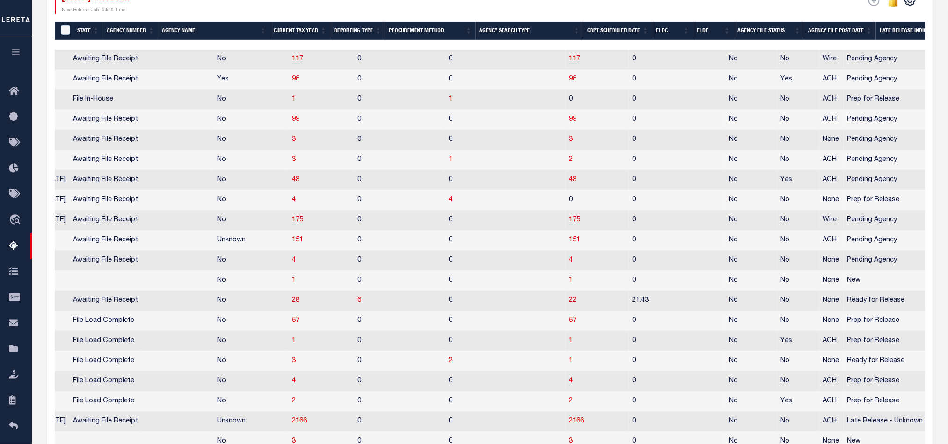
drag, startPoint x: 650, startPoint y: 73, endPoint x: 643, endPoint y: 82, distance: 11.3
click at [650, 73] on td "0" at bounding box center [677, 80] width 97 height 20
checkbox input "true"
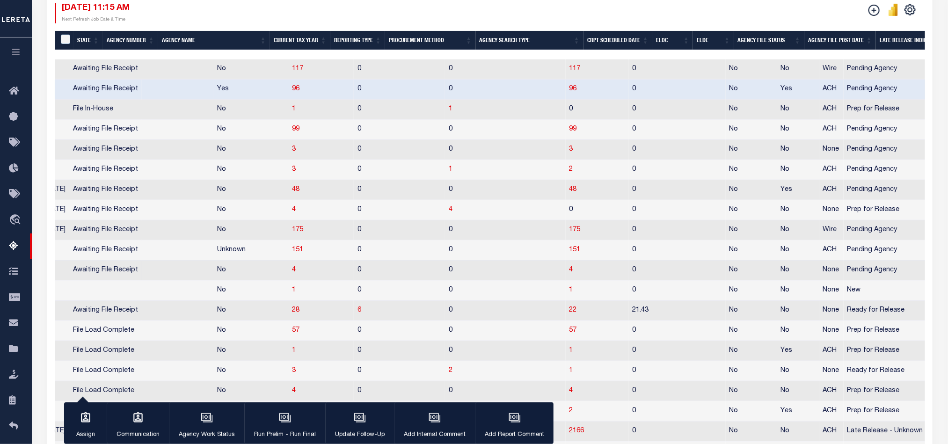
scroll to position [321, 0]
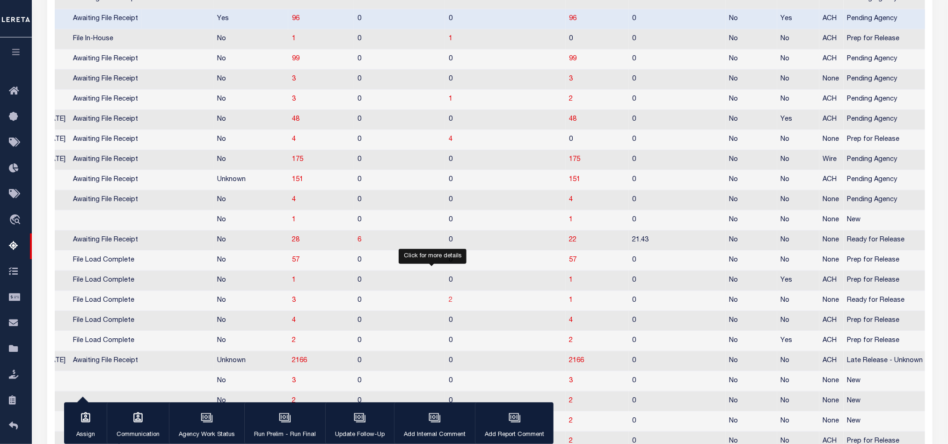
click at [449, 304] on span "2" at bounding box center [451, 300] width 4 height 7
select select "100"
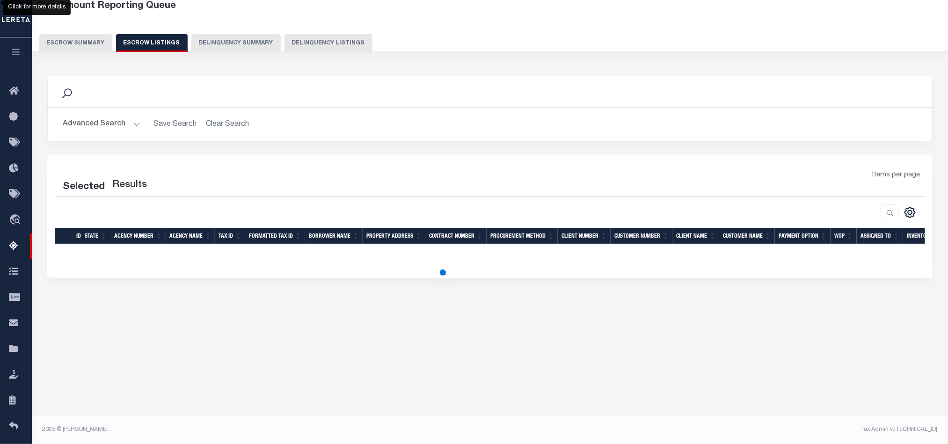
scroll to position [52, 0]
select select "100"
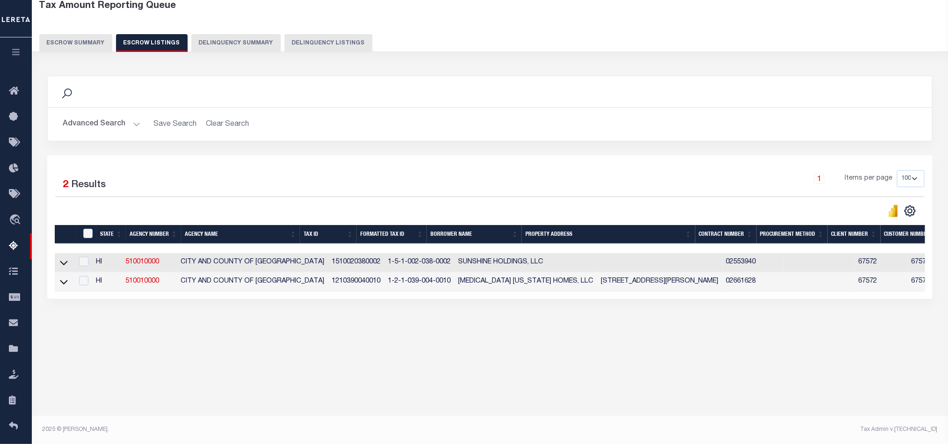
click at [90, 45] on button "Escrow Summary" at bounding box center [75, 43] width 73 height 18
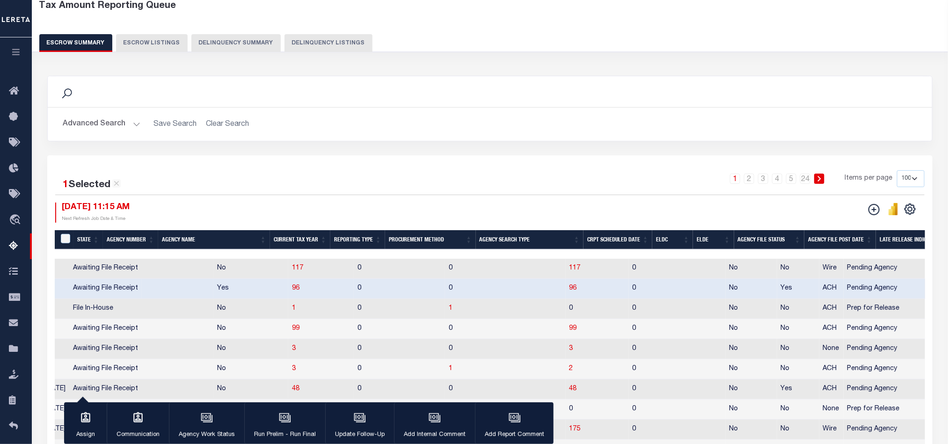
scroll to position [333, 0]
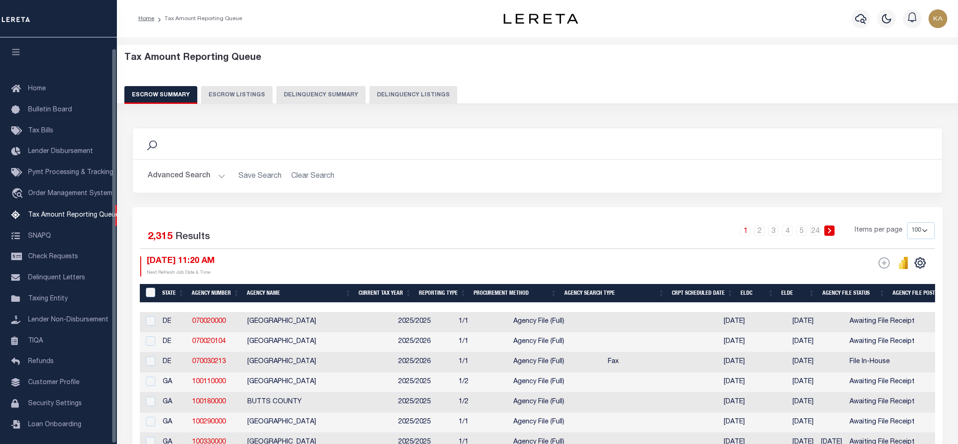
select select "100"
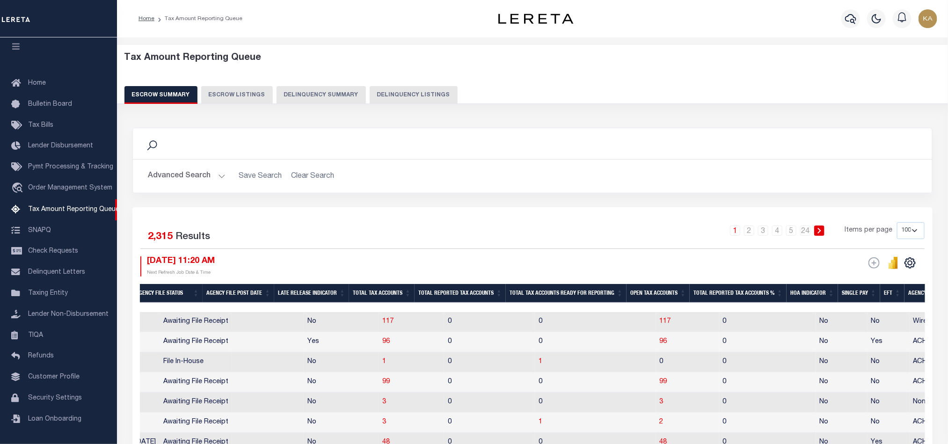
click at [171, 175] on button "Advanced Search" at bounding box center [187, 176] width 78 height 18
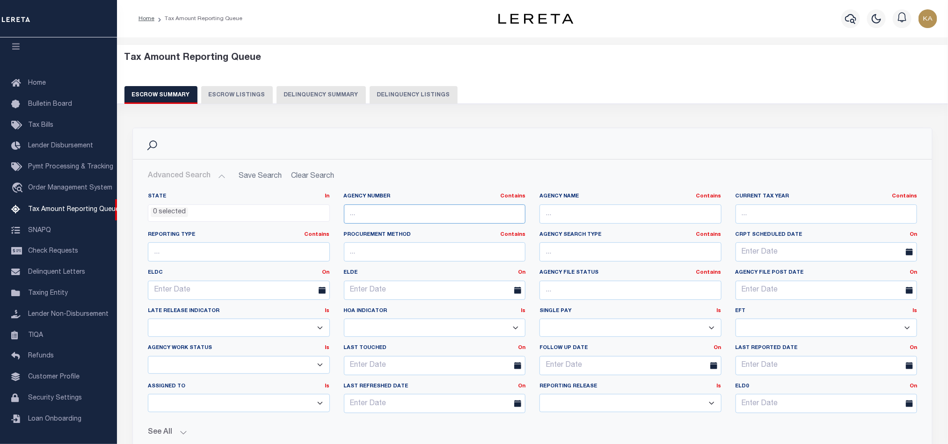
click at [386, 222] on input "text" at bounding box center [435, 213] width 182 height 19
paste input "160560139"
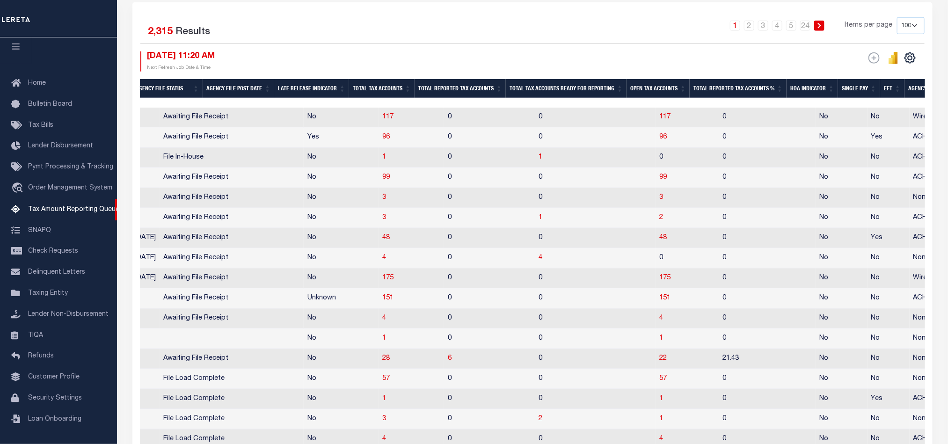
scroll to position [351, 0]
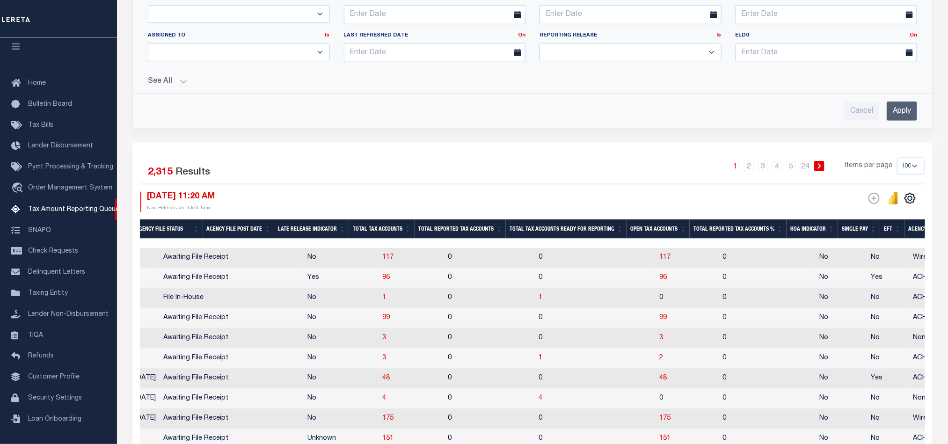
type input "160560139"
click at [905, 116] on input "Apply" at bounding box center [901, 110] width 30 height 19
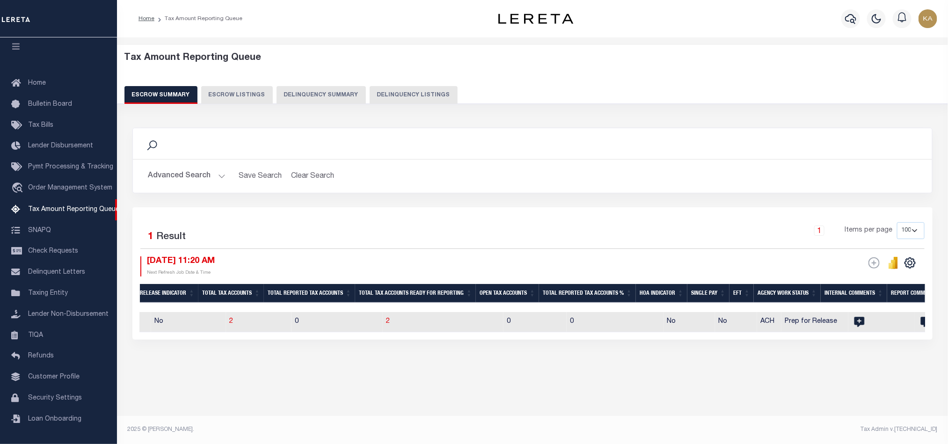
scroll to position [0, 0]
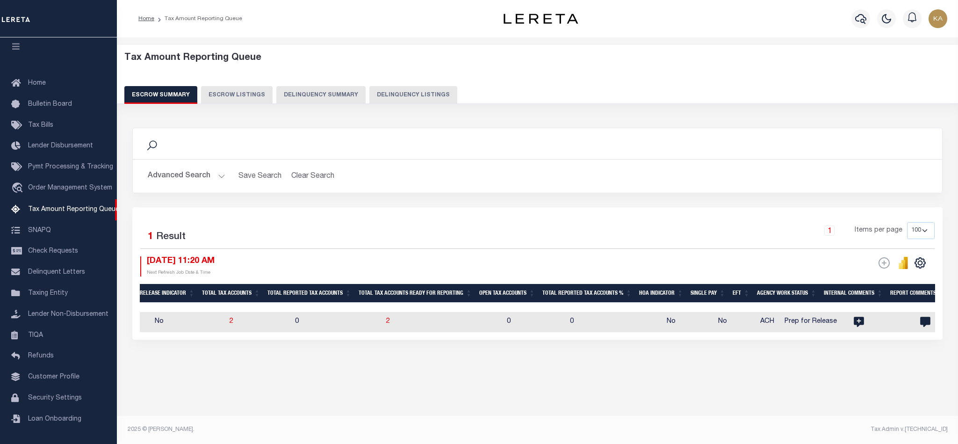
click at [180, 328] on td "No" at bounding box center [188, 322] width 75 height 20
checkbox input "true"
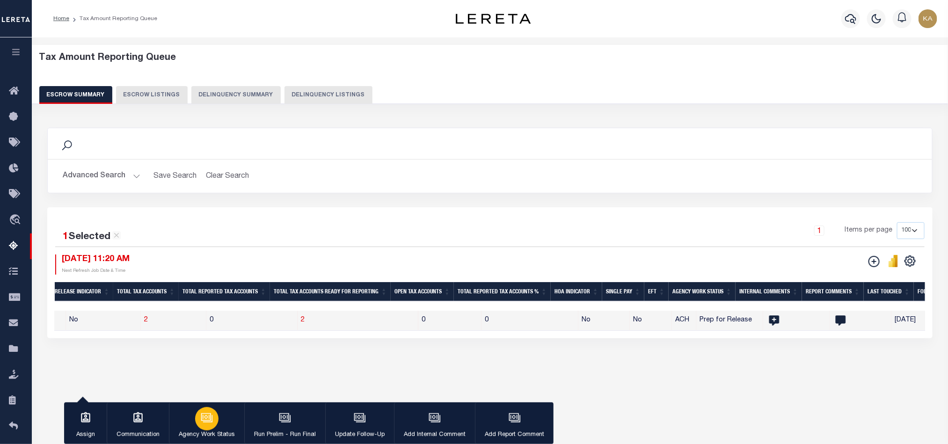
click at [218, 410] on button "Agency Work Status" at bounding box center [206, 423] width 75 height 42
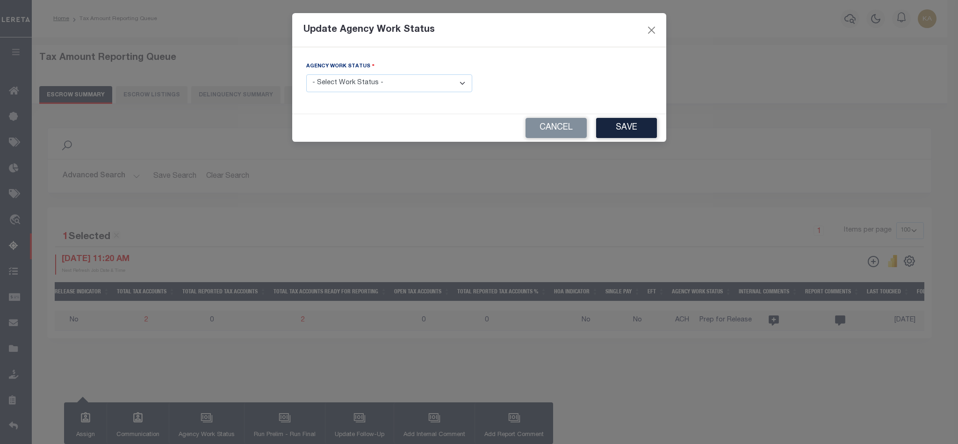
click at [362, 83] on select "- Select Work Status - New In Progress Pending Agency Follow-up Pending QC Read…" at bounding box center [389, 83] width 166 height 18
select select "6"
click at [306, 75] on select "- Select Work Status - New In Progress Pending Agency Follow-up Pending QC Read…" at bounding box center [389, 83] width 166 height 18
click at [638, 130] on button "Save" at bounding box center [626, 128] width 61 height 20
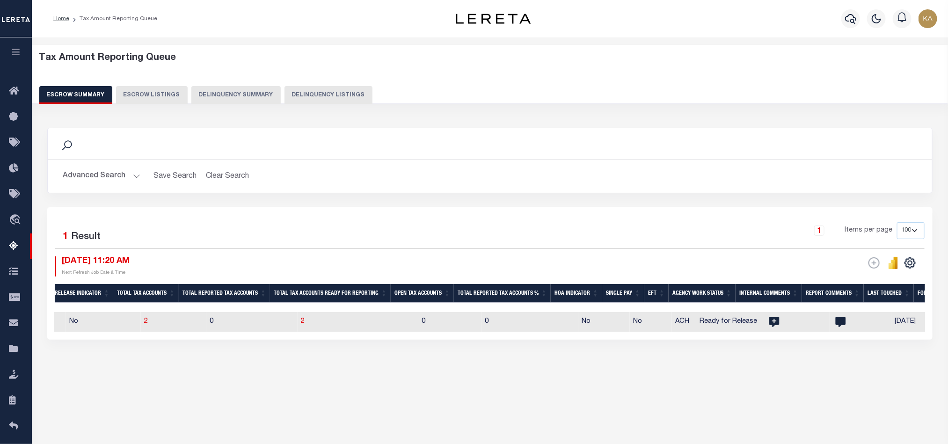
click at [87, 317] on td "No" at bounding box center [103, 322] width 75 height 20
checkbox input "true"
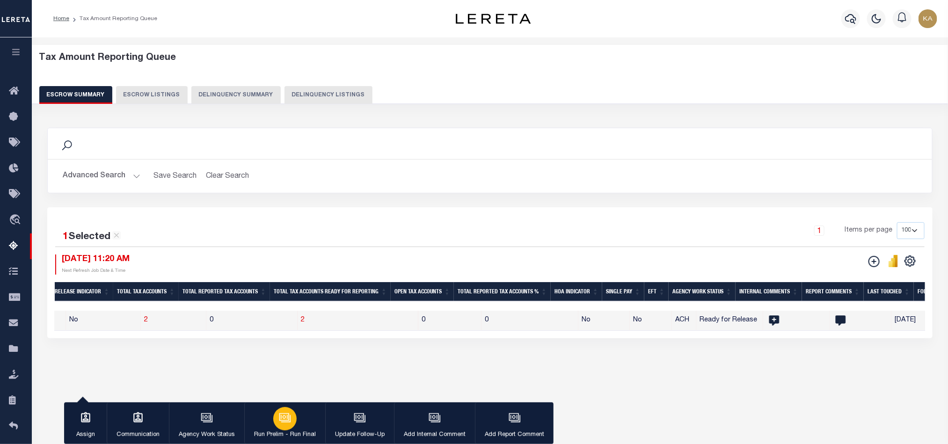
click at [283, 420] on icon "button" at bounding box center [285, 418] width 12 height 12
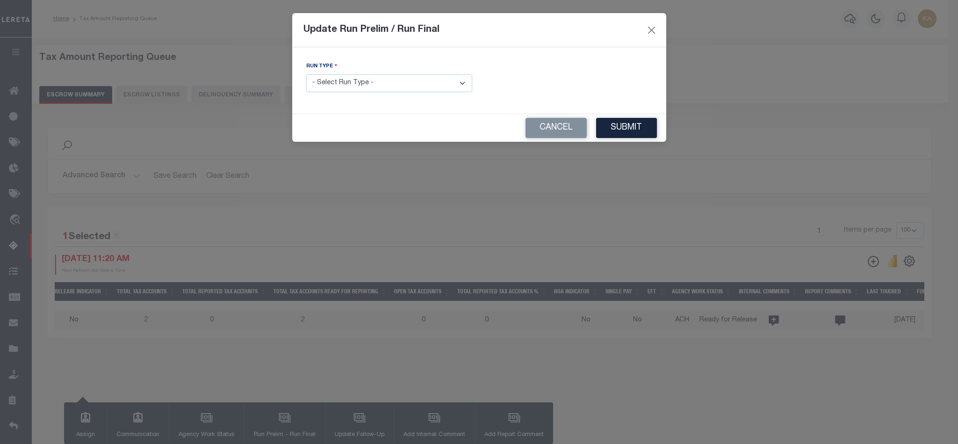
drag, startPoint x: 368, startPoint y: 86, endPoint x: 364, endPoint y: 90, distance: 5.3
click at [368, 86] on select "- Select Run Type - Prelim Run Final Run" at bounding box center [389, 83] width 166 height 18
select select "F"
click at [306, 75] on select "- Select Run Type - Prelim Run Final Run" at bounding box center [389, 83] width 166 height 18
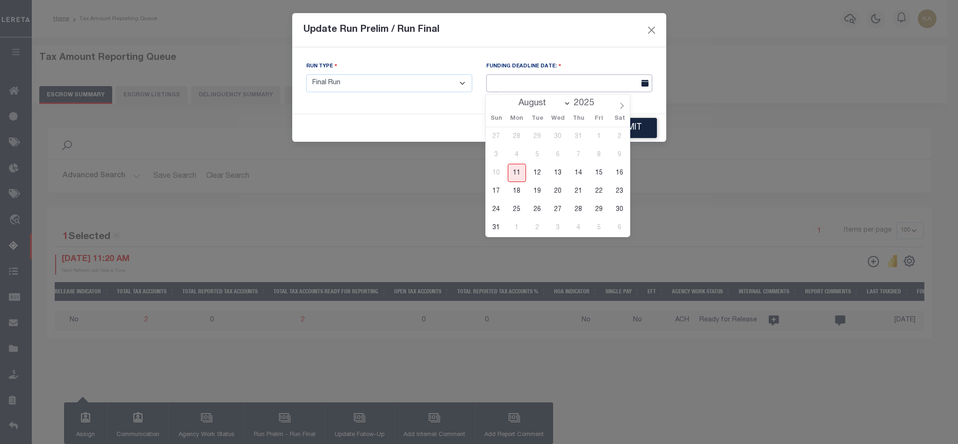
click at [579, 86] on input "text" at bounding box center [569, 83] width 166 height 18
click at [514, 170] on span "11" at bounding box center [517, 173] width 18 height 18
type input "[DATE]"
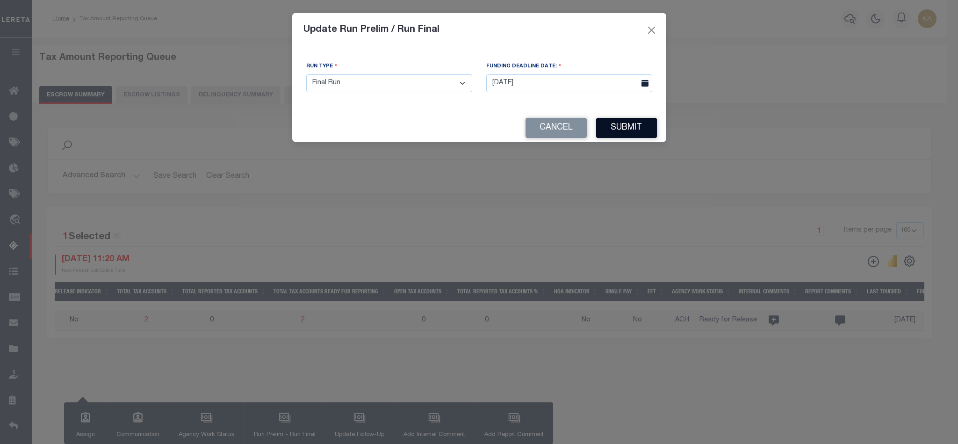
click at [620, 135] on button "Submit" at bounding box center [626, 128] width 61 height 20
